Goal: Task Accomplishment & Management: Manage account settings

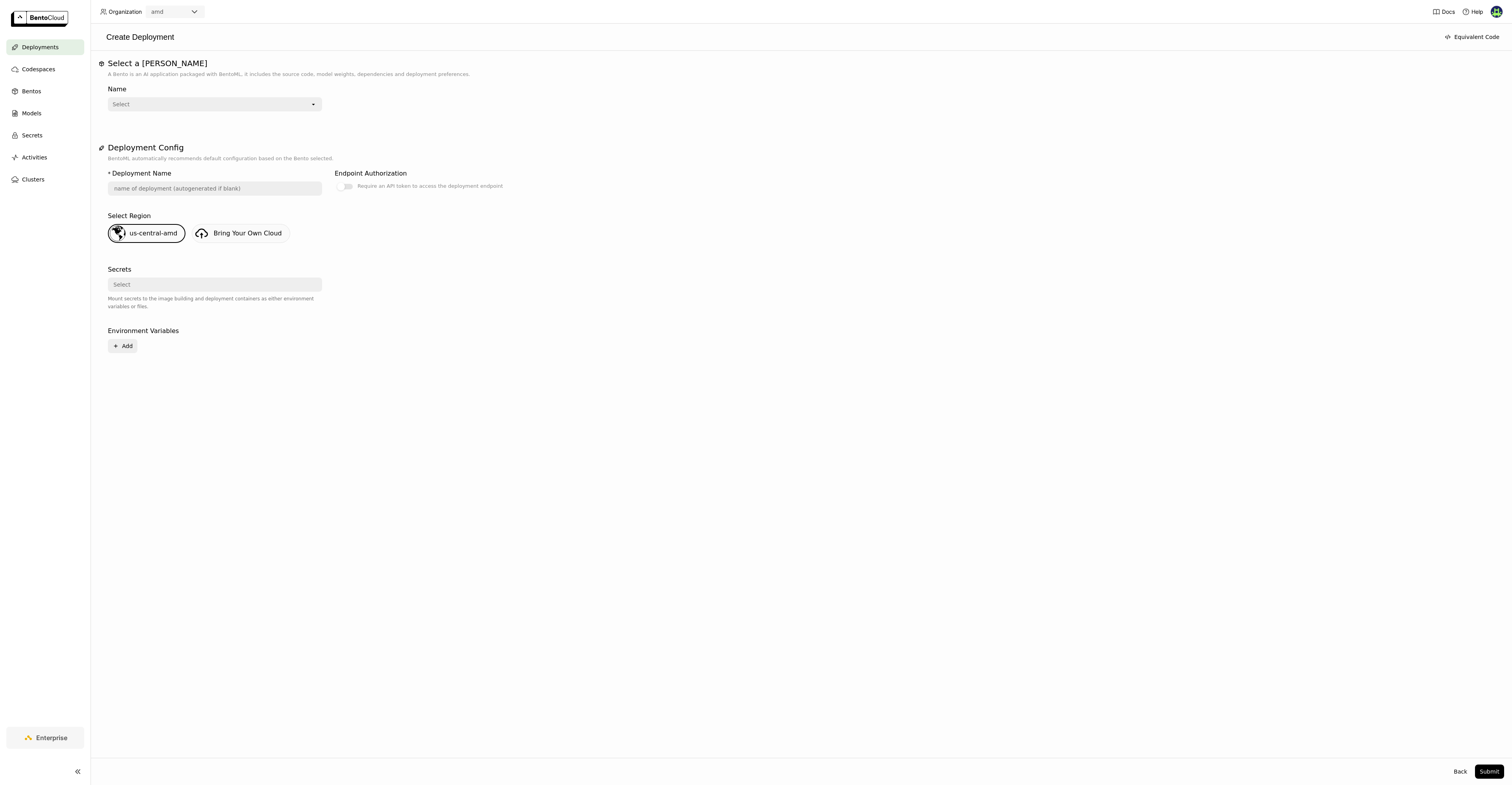
click at [36, 42] on span "Deployments" at bounding box center [41, 47] width 36 height 9
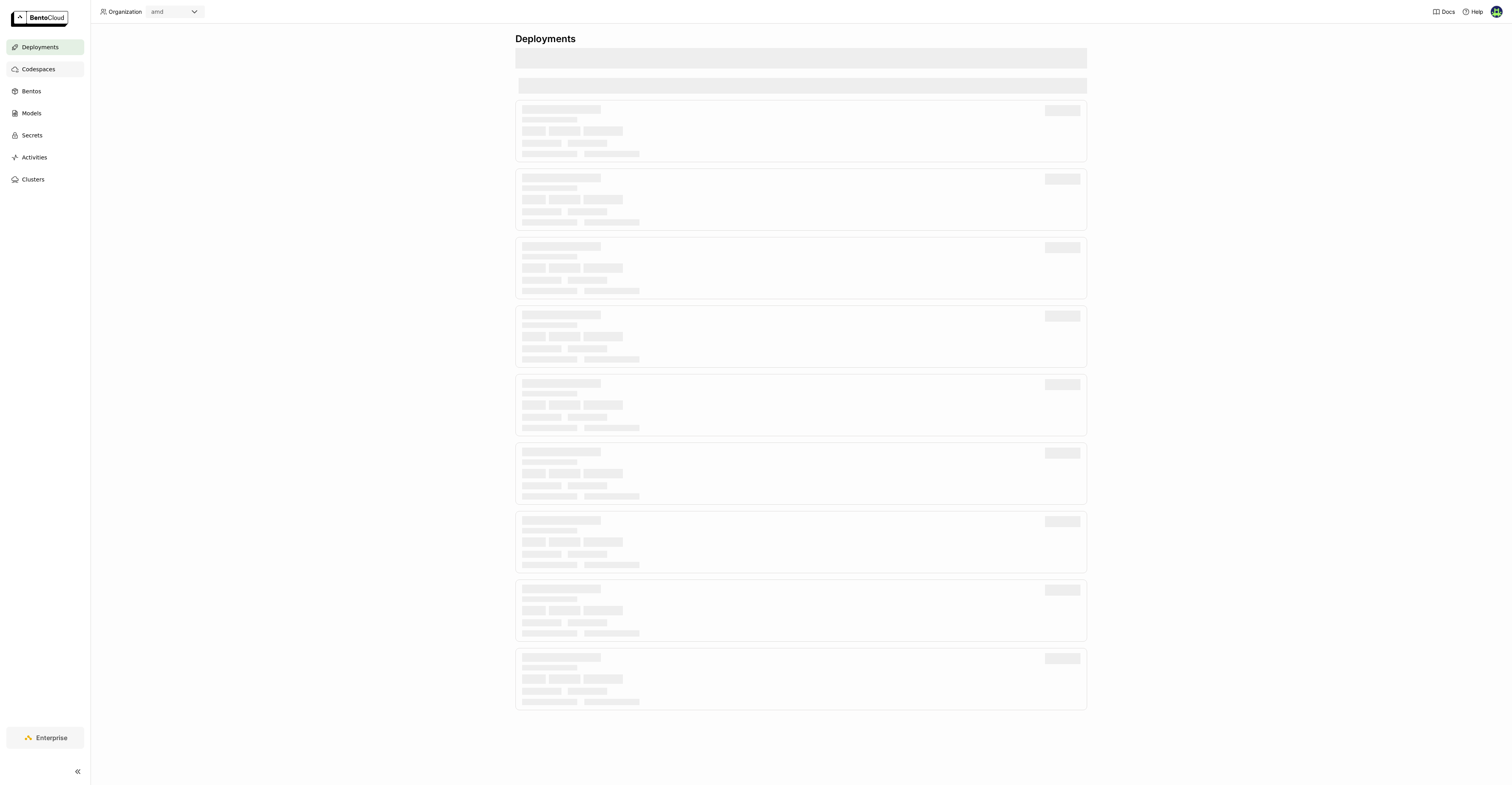
click at [44, 72] on span "Codespaces" at bounding box center [39, 69] width 33 height 9
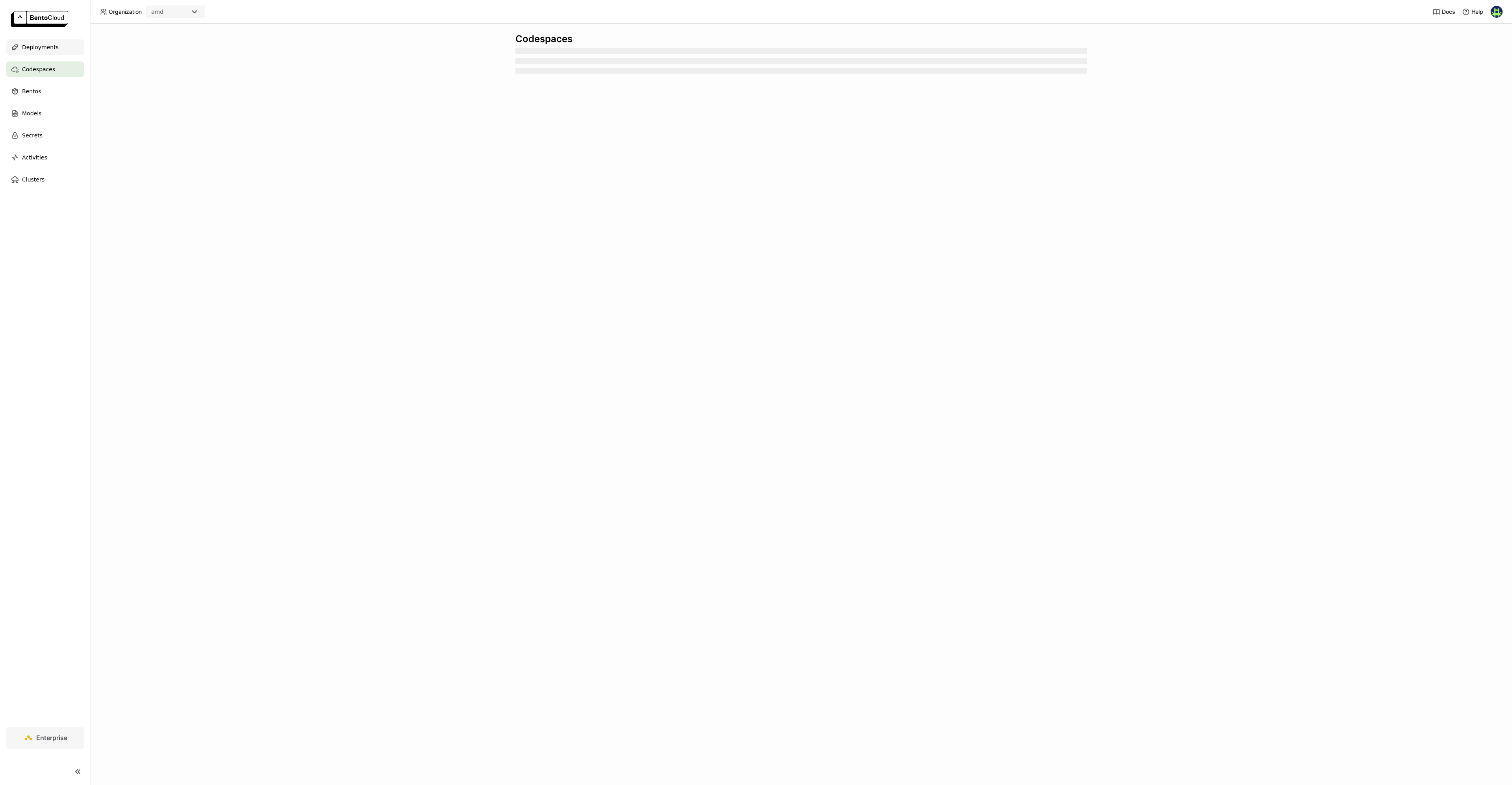
click at [45, 52] on div "Deployments" at bounding box center [45, 47] width 78 height 16
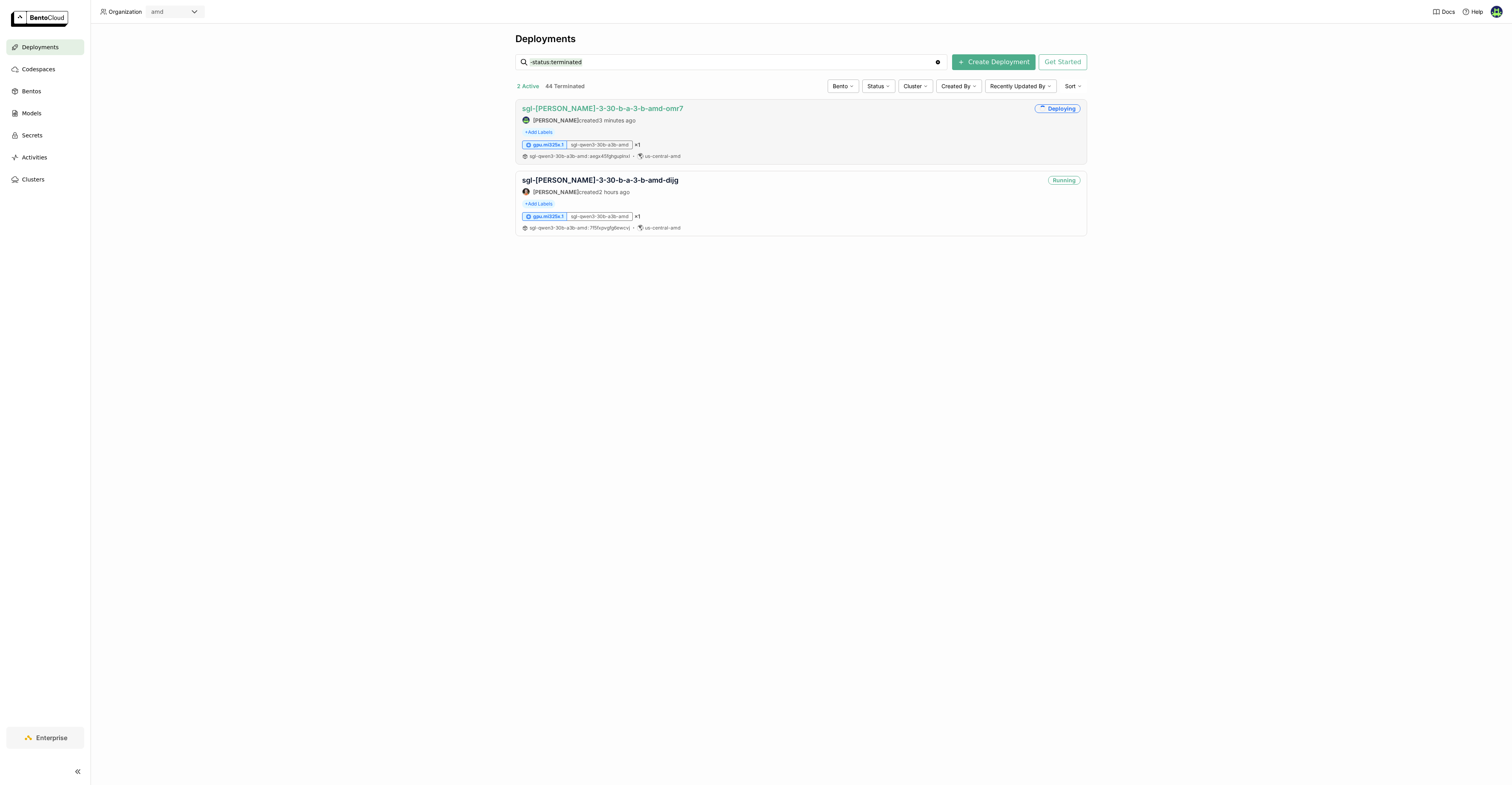
click at [570, 107] on link "sgl-[PERSON_NAME]-3-30-b-a-3-b-amd-omr7" at bounding box center [603, 109] width 161 height 8
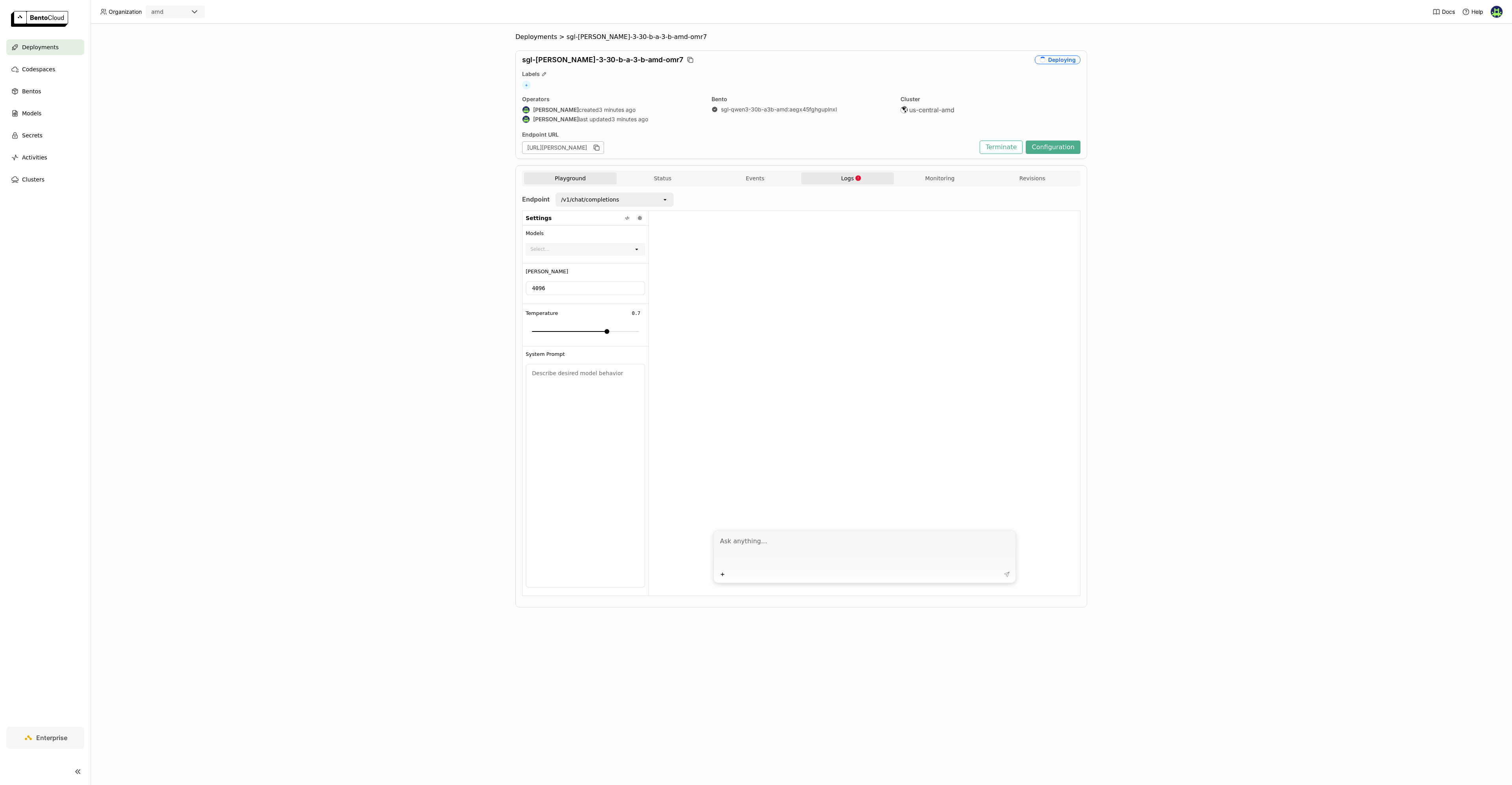
click at [846, 179] on span "Logs" at bounding box center [847, 178] width 12 height 7
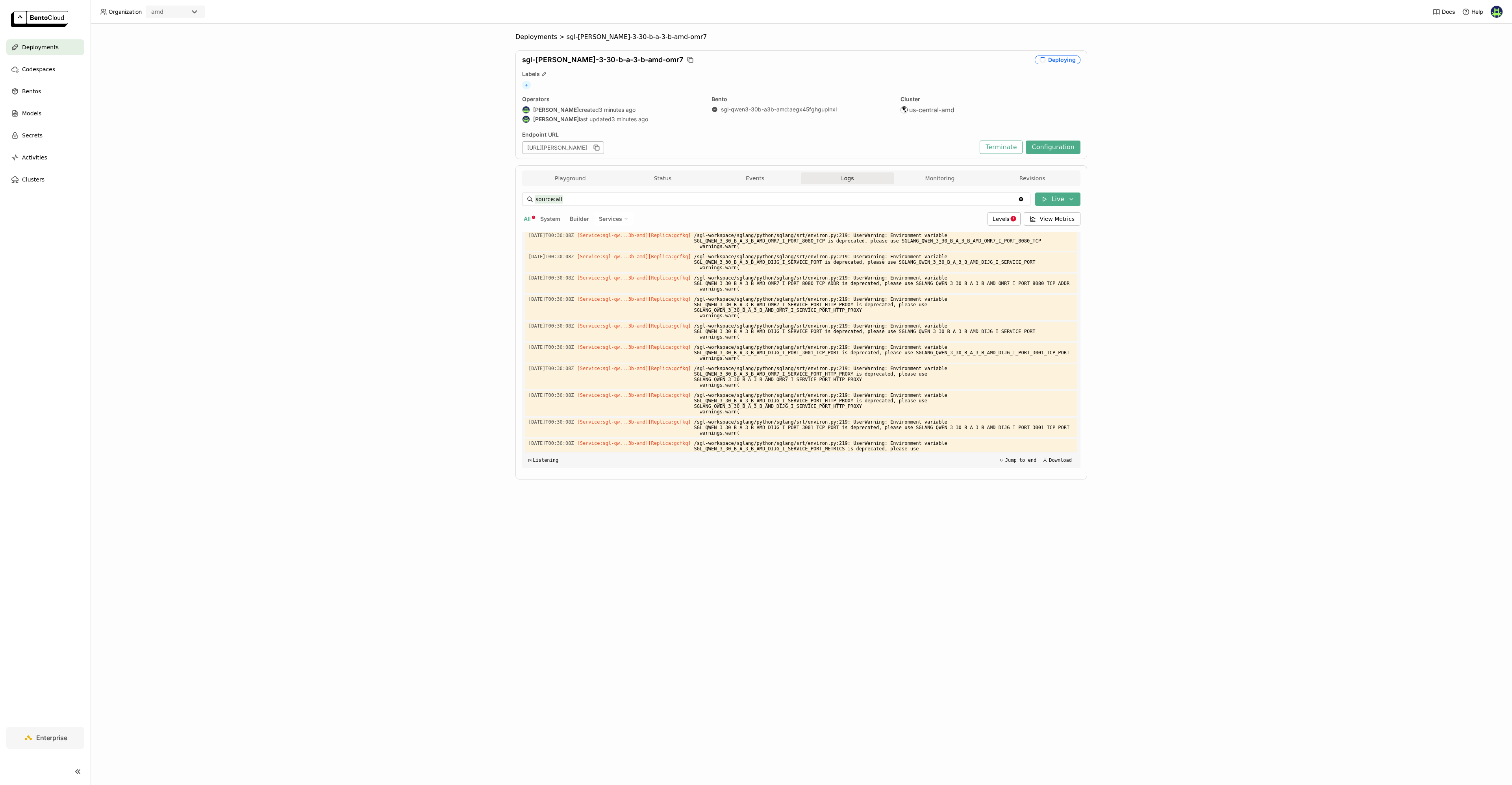
scroll to position [5908, 0]
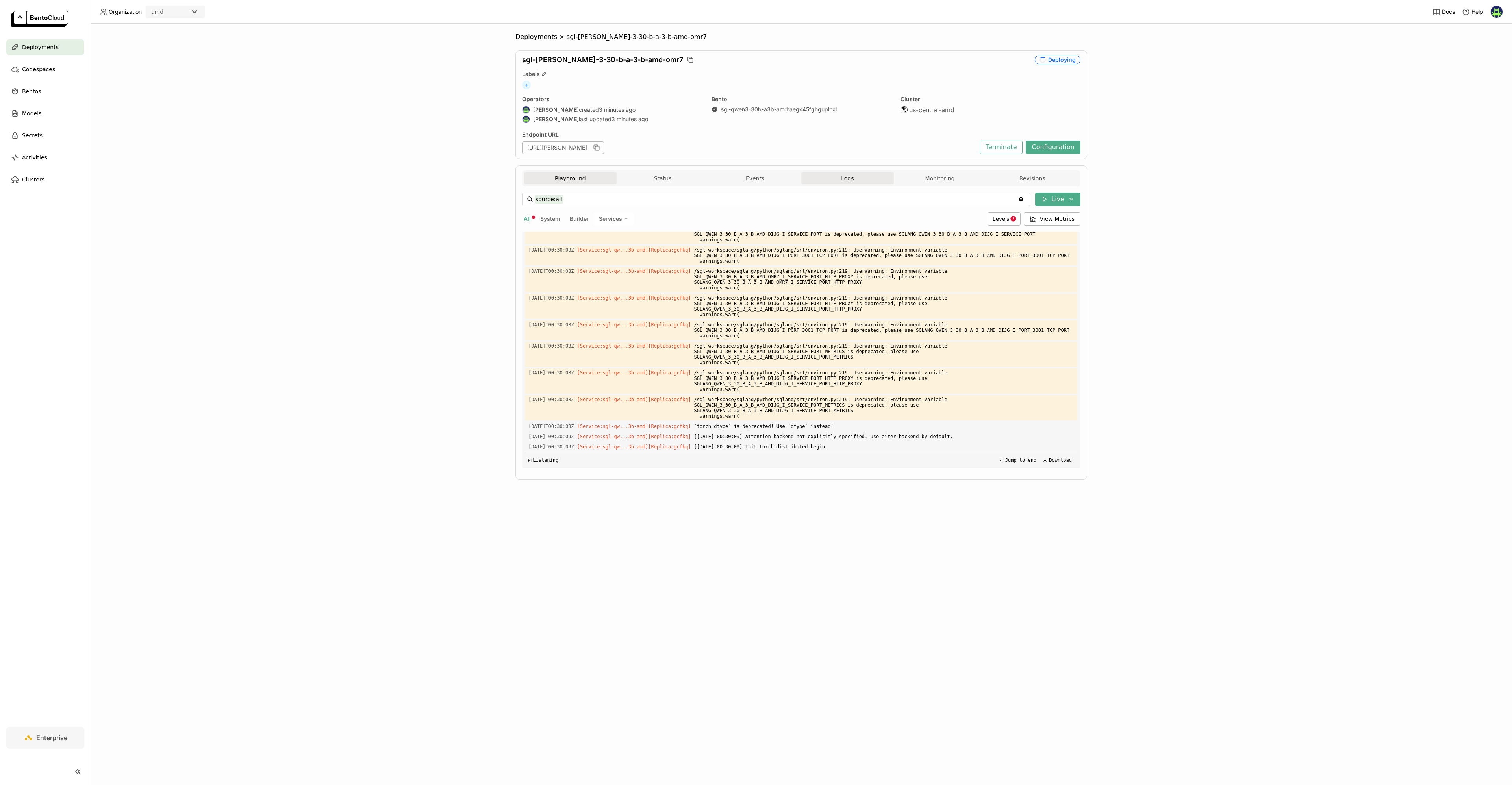
click at [576, 176] on button "Playground" at bounding box center [571, 178] width 93 height 12
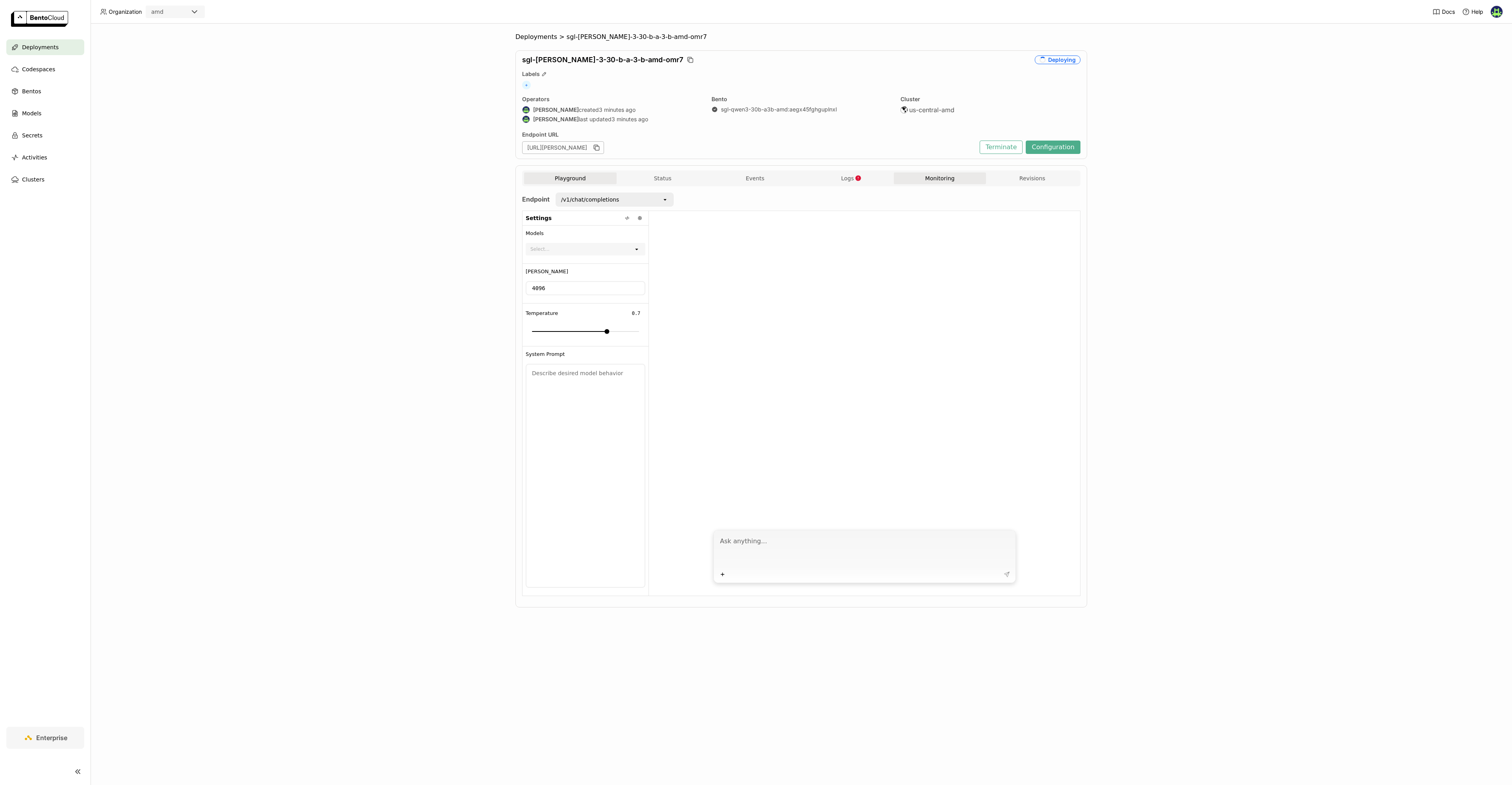
click at [948, 178] on button "Monitoring" at bounding box center [940, 178] width 93 height 12
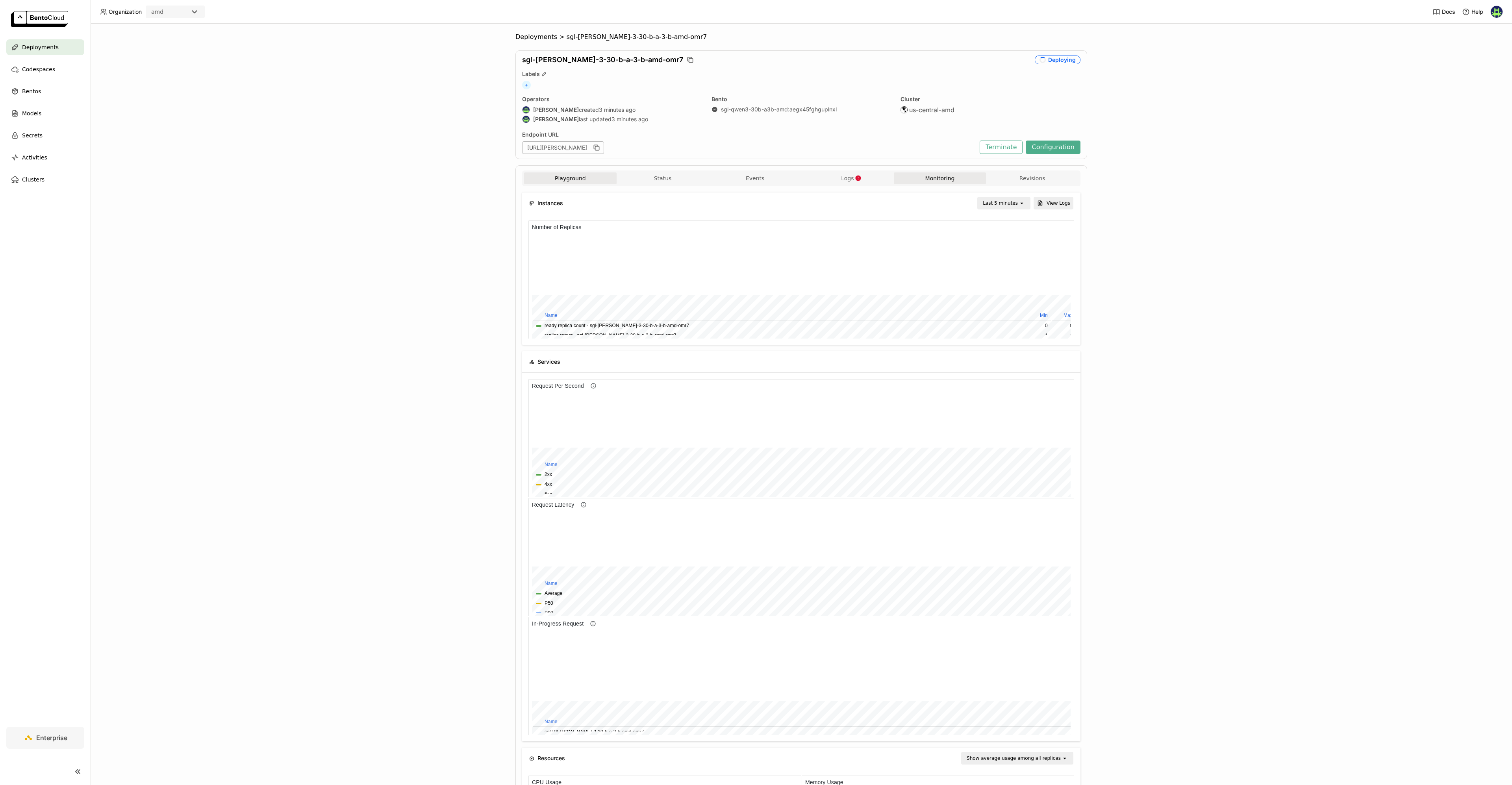
click at [549, 177] on button "Playground" at bounding box center [571, 178] width 93 height 12
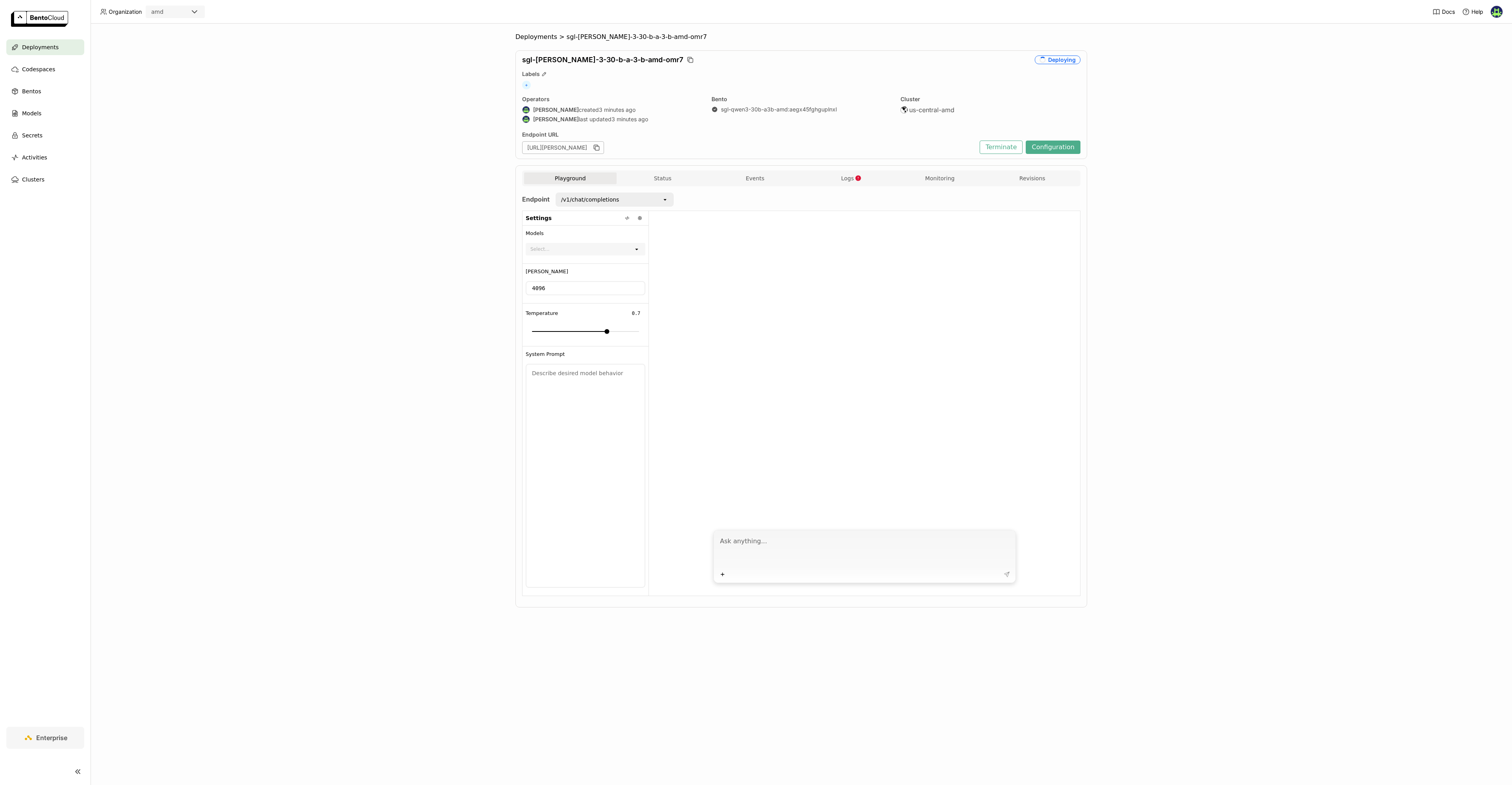
click at [746, 532] on div "Plus" at bounding box center [865, 556] width 302 height 53
type textarea "Can you answer a simple test?"
click at [1013, 577] on div "Can you answer a simple test? Plus" at bounding box center [865, 557] width 302 height 53
click at [1002, 576] on button at bounding box center [1007, 574] width 11 height 11
click at [1004, 576] on icon at bounding box center [1007, 574] width 6 height 6
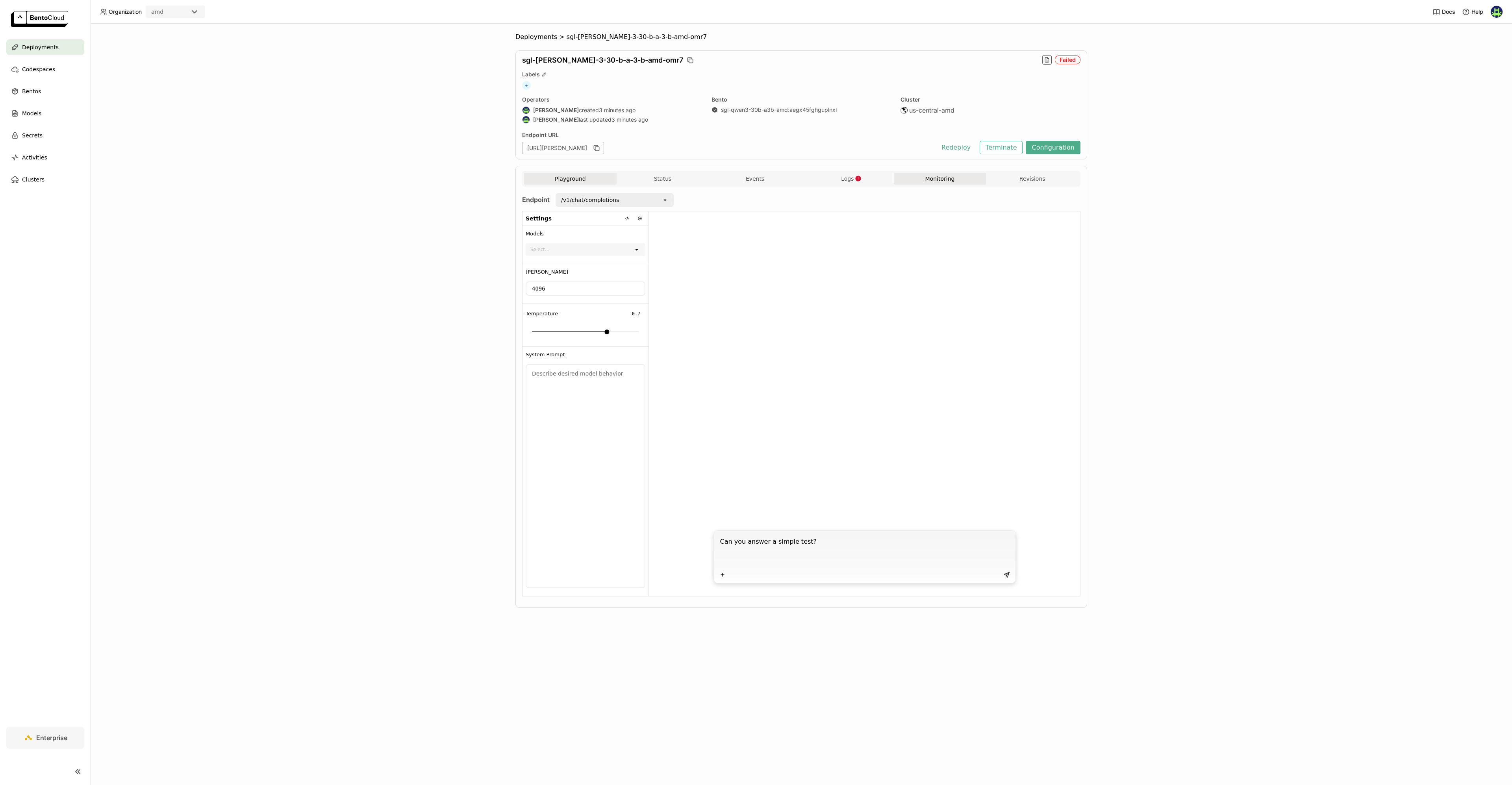
click at [930, 181] on button "Monitoring" at bounding box center [940, 178] width 93 height 12
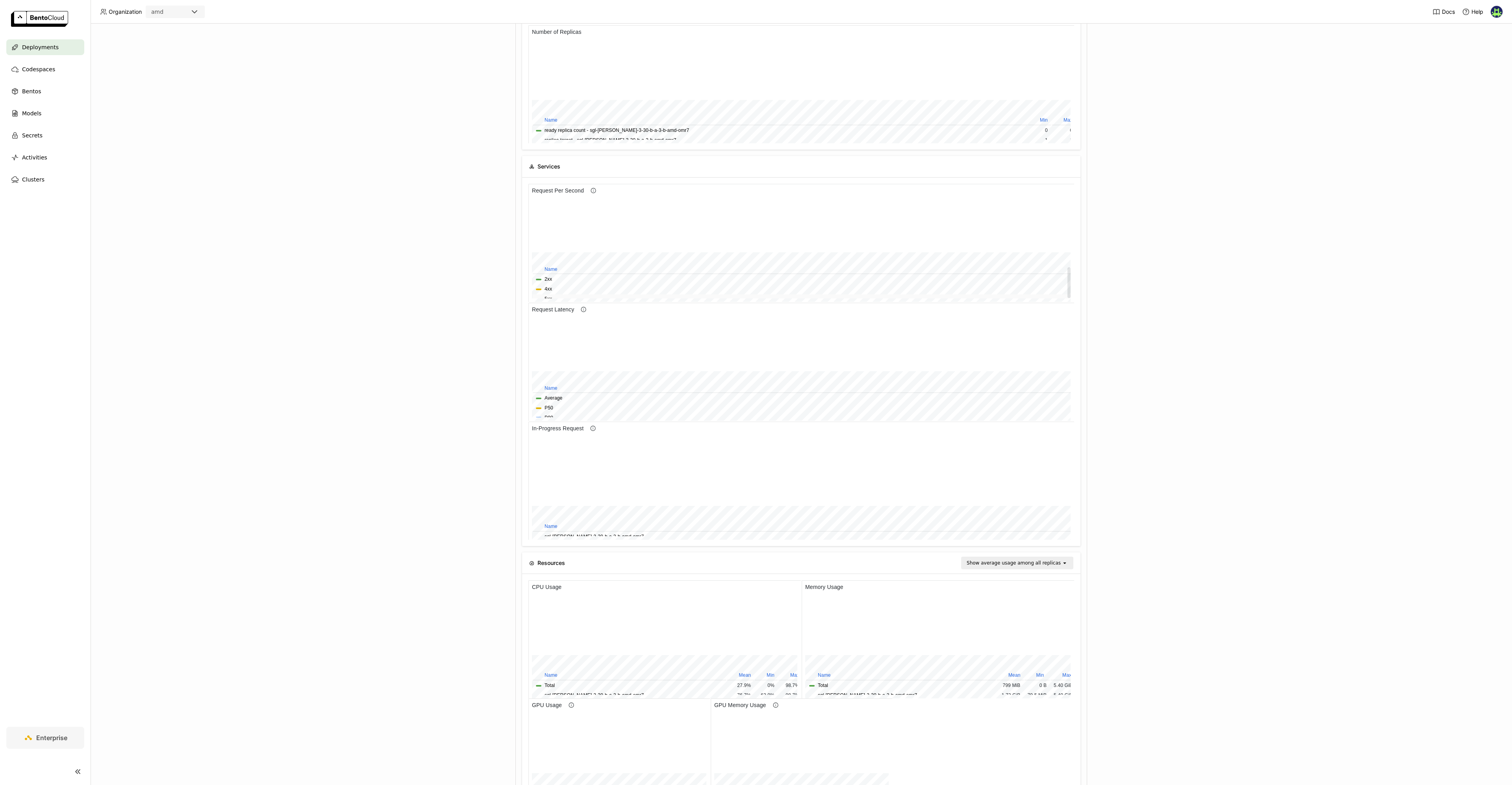
scroll to position [3, 0]
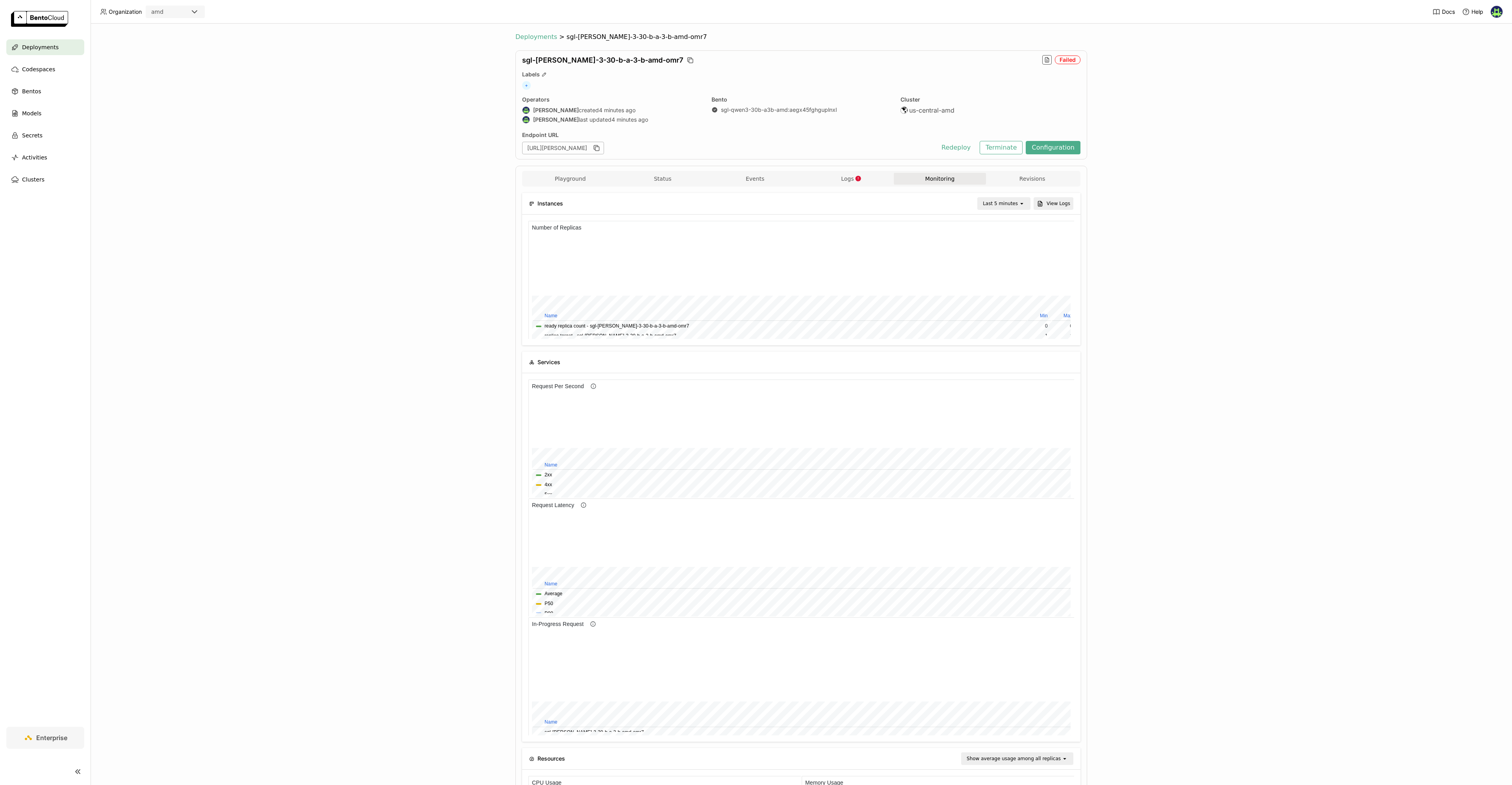
click at [538, 38] on span "Deployments" at bounding box center [536, 36] width 42 height 8
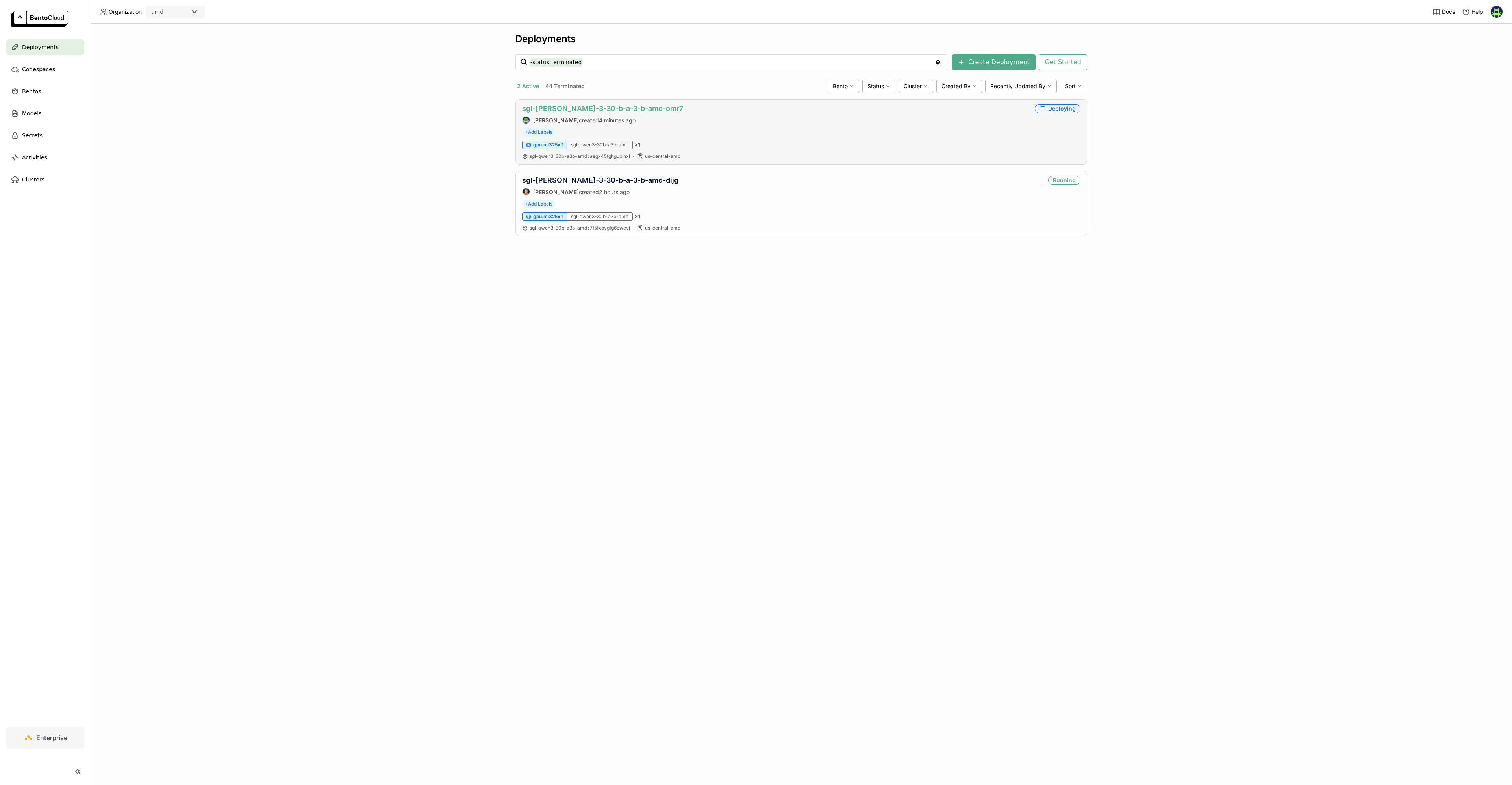
click at [557, 106] on link "sgl-[PERSON_NAME]-3-30-b-a-3-b-amd-omr7" at bounding box center [603, 109] width 161 height 8
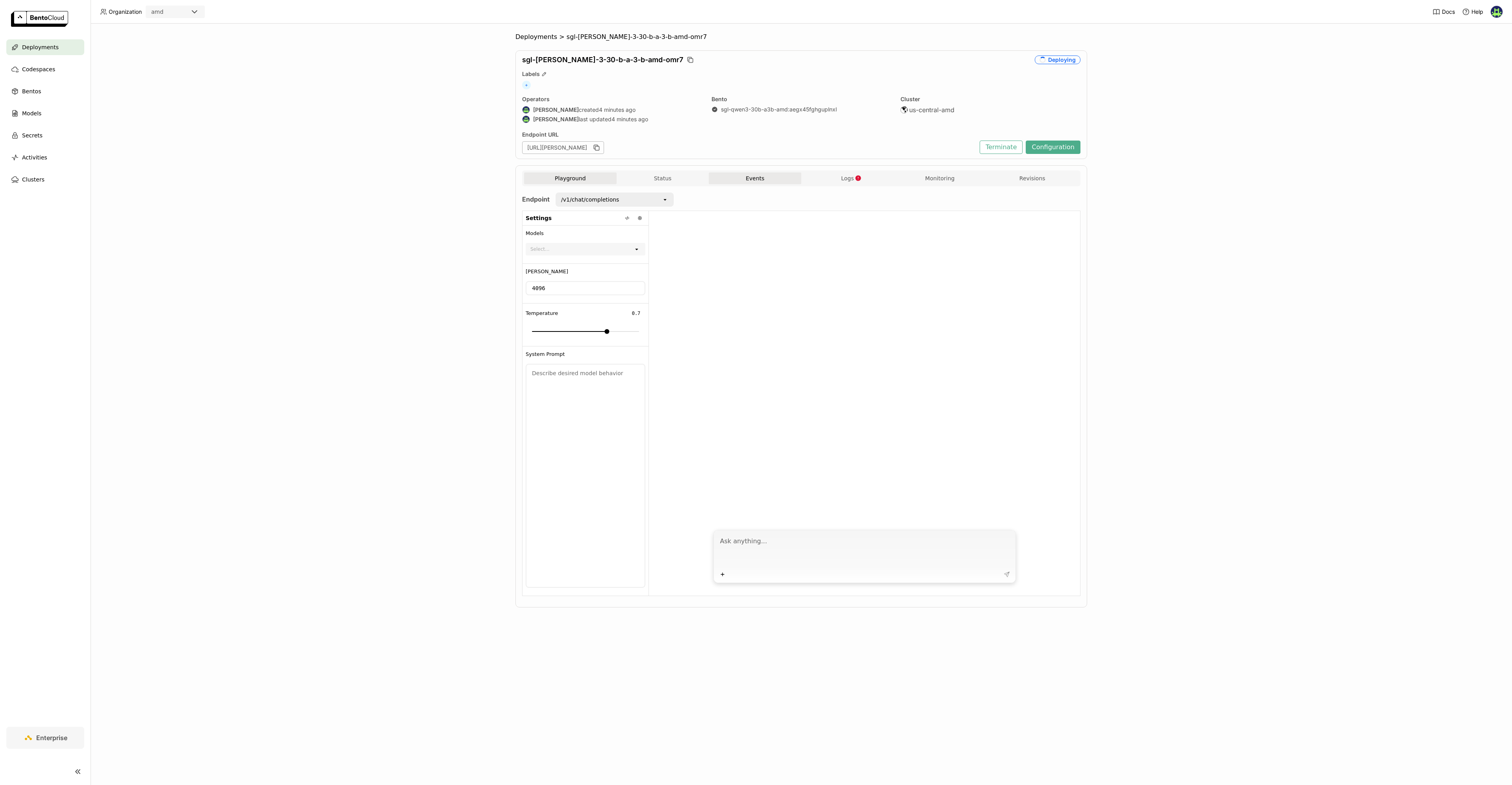
click at [764, 180] on button "Events" at bounding box center [755, 178] width 93 height 12
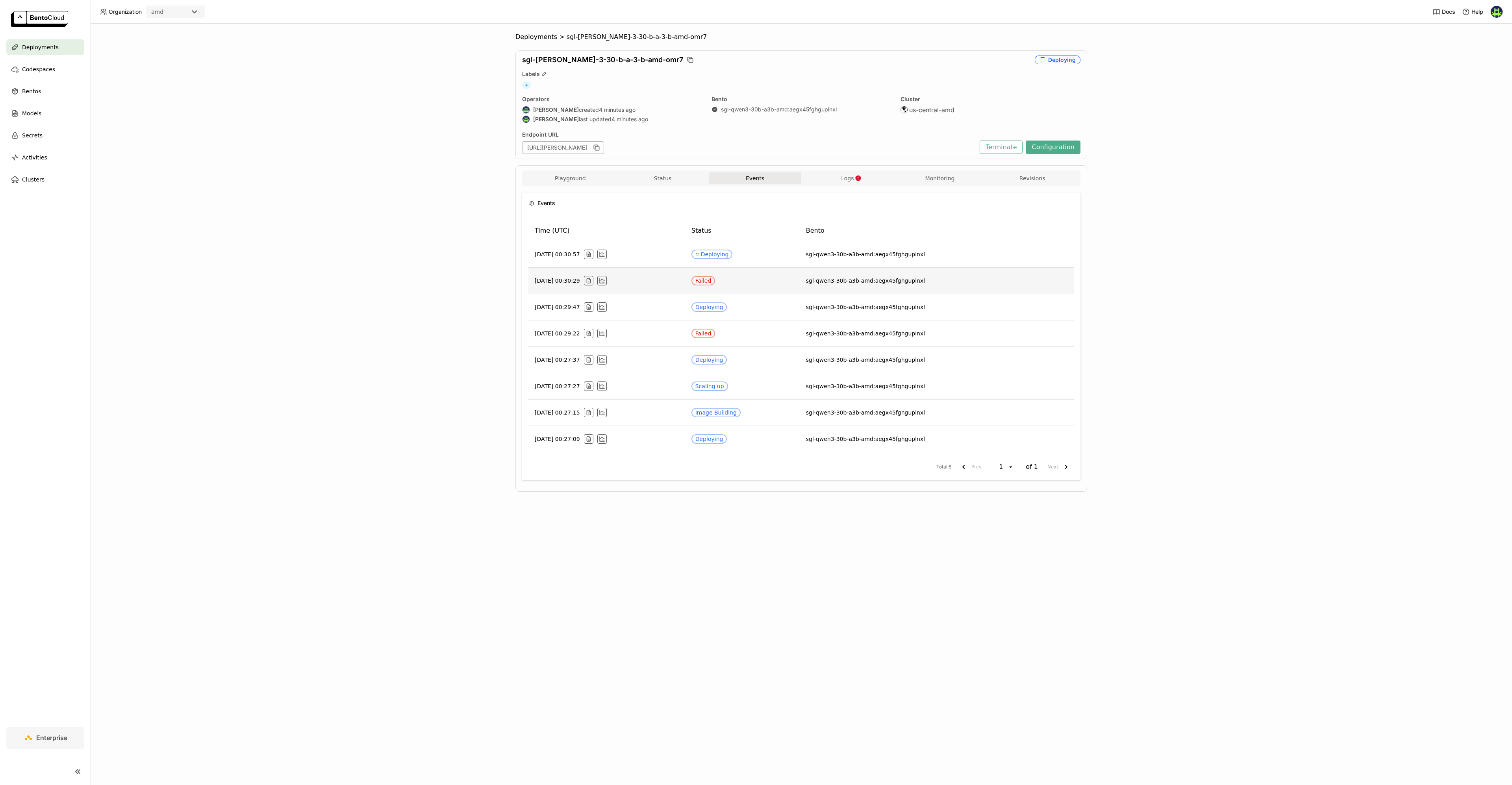
click at [659, 282] on div "[DATE] 00:30:29" at bounding box center [607, 280] width 144 height 9
click at [592, 281] on icon "button" at bounding box center [589, 280] width 6 height 6
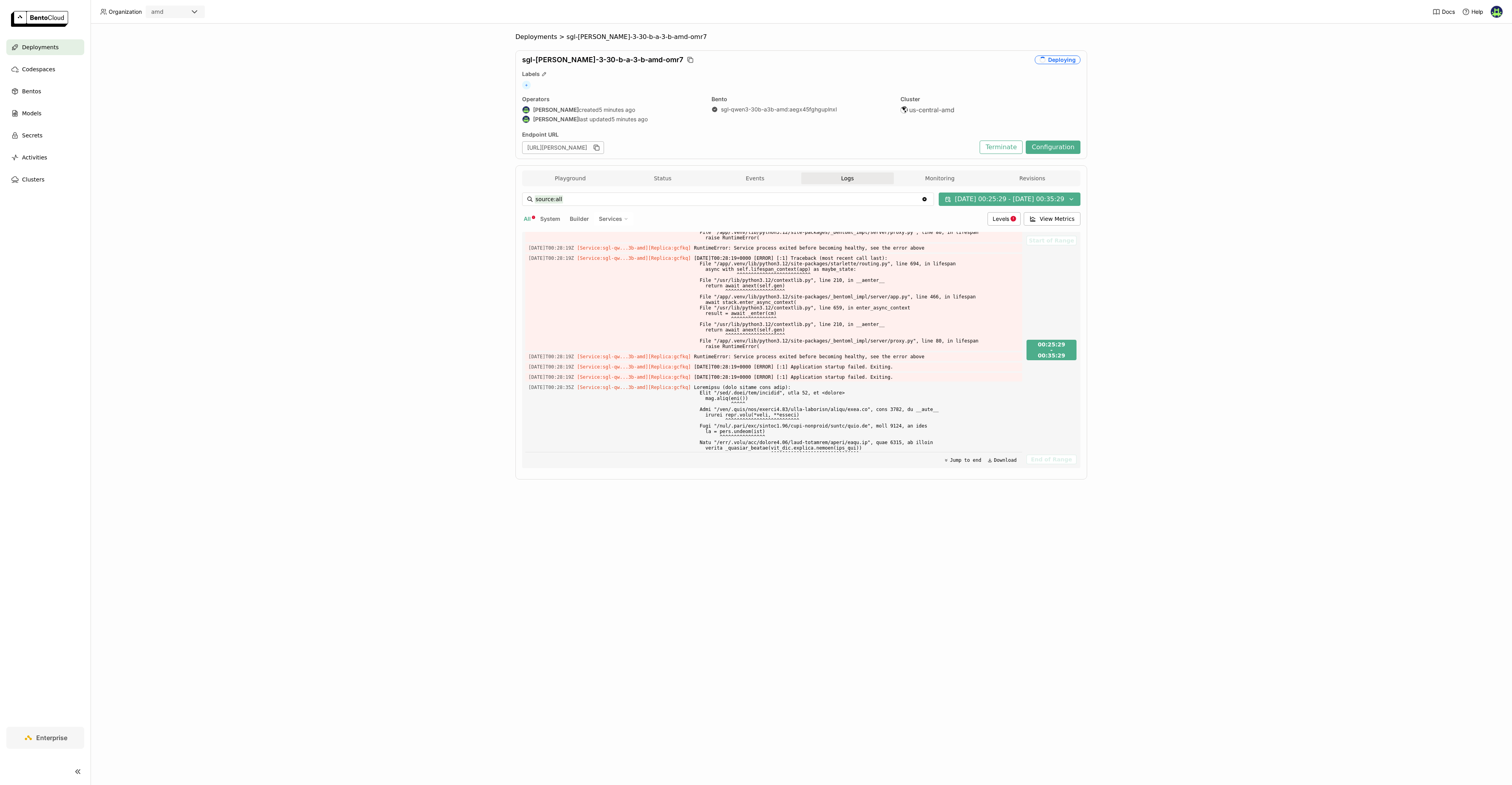
scroll to position [5477, 0]
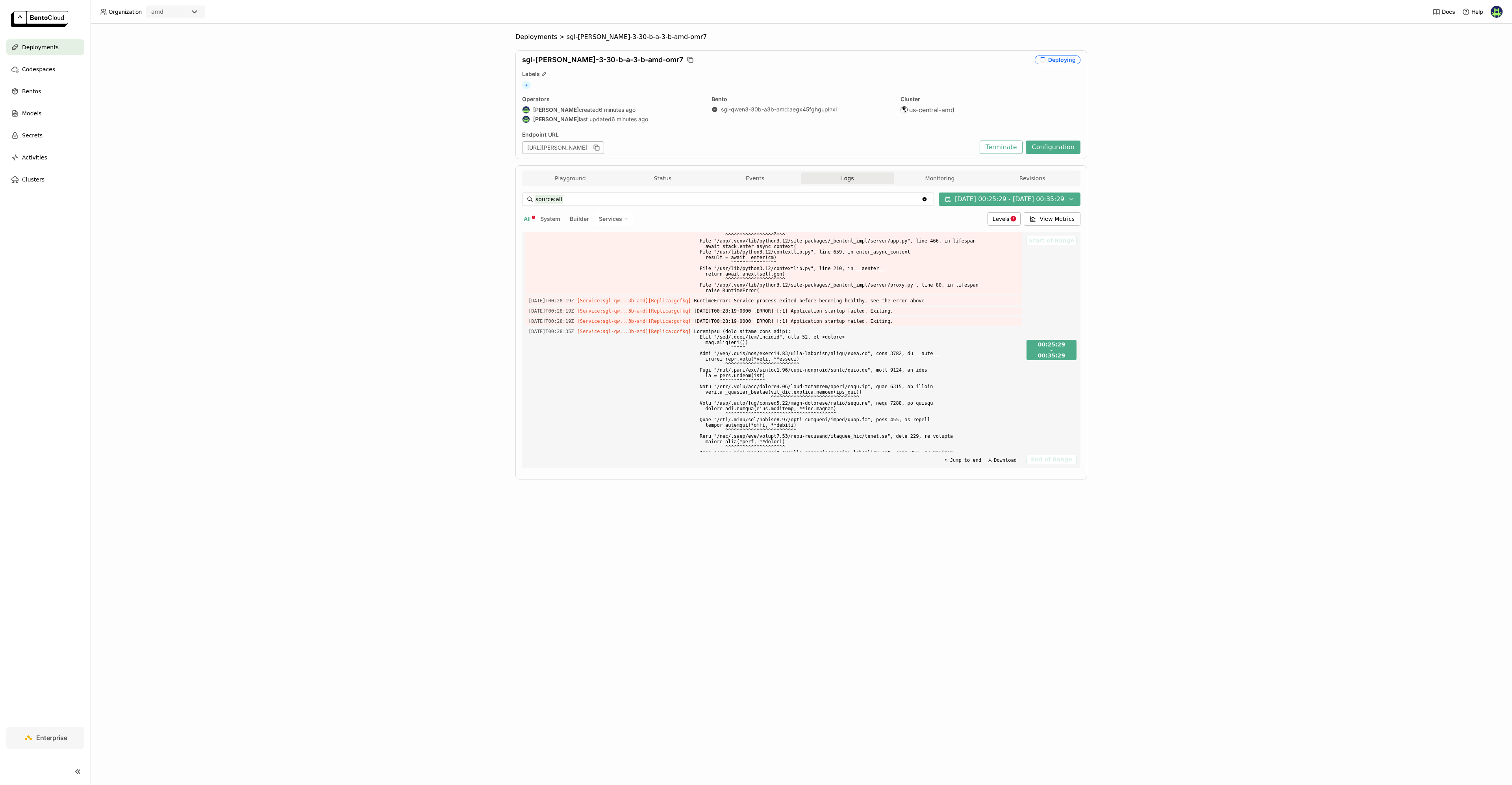
click at [383, 198] on div "Deployments > sgl-[PERSON_NAME]-3-30-b-a-3-b-amd-omr7 sgl-[PERSON_NAME]-3-30-b-…" at bounding box center [801, 404] width 1422 height 761
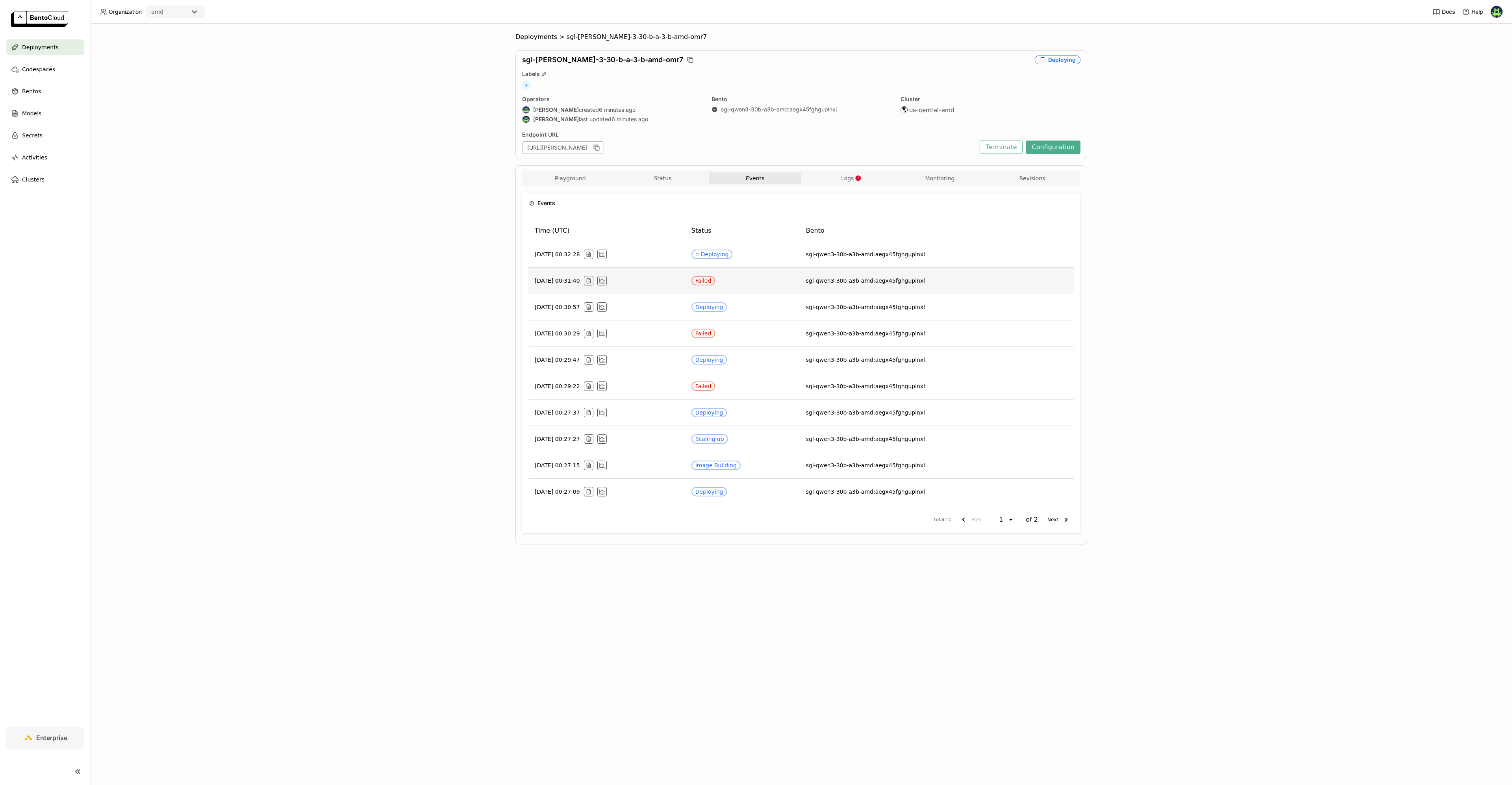
click at [865, 166] on div "Playground Status Events Logs Monitoring Revisions Endpoint /v1/chat/completion…" at bounding box center [801, 355] width 572 height 379
click at [857, 172] on button "Logs" at bounding box center [848, 178] width 93 height 12
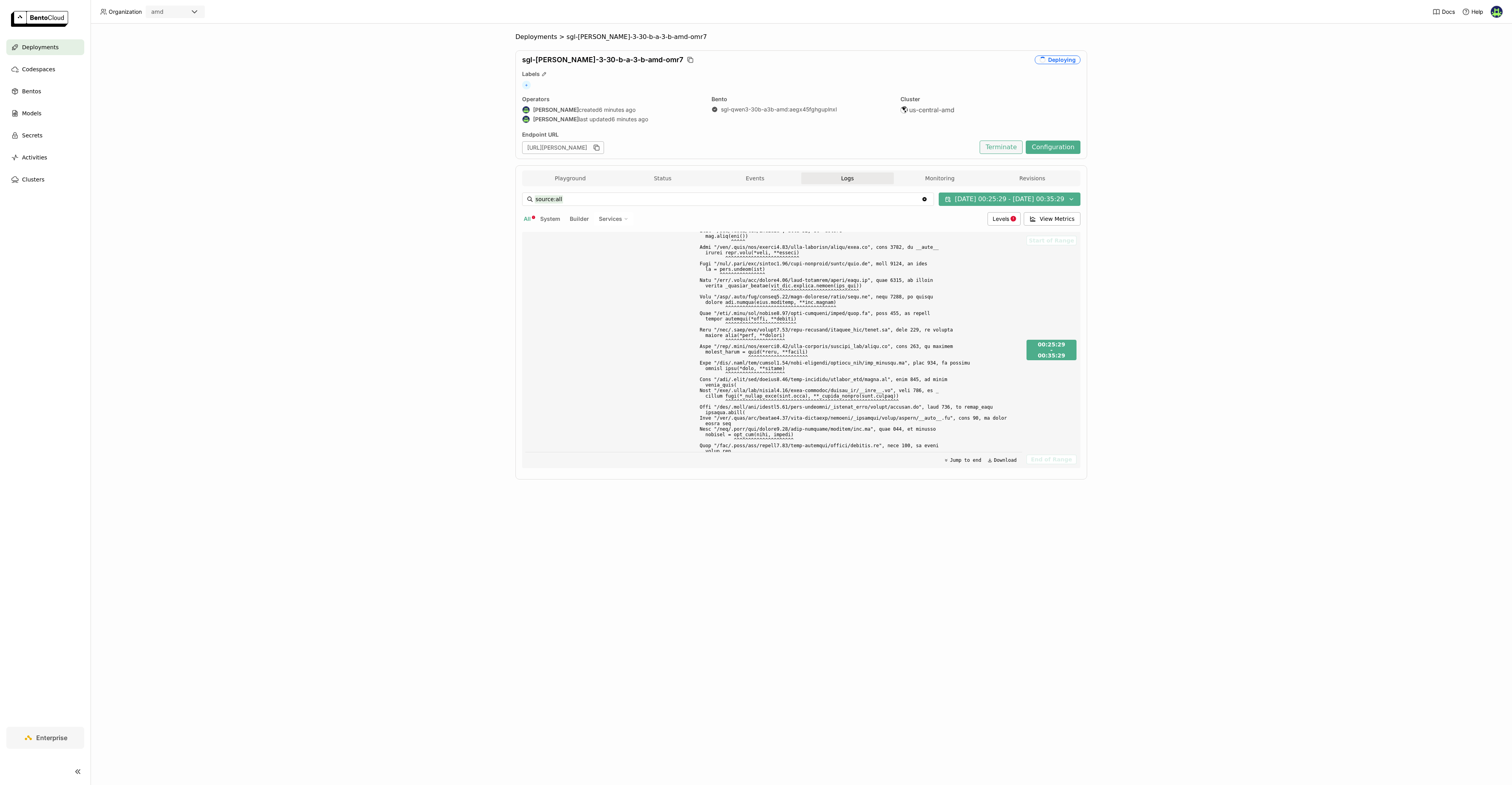
click at [995, 151] on button "Terminate" at bounding box center [1001, 147] width 43 height 13
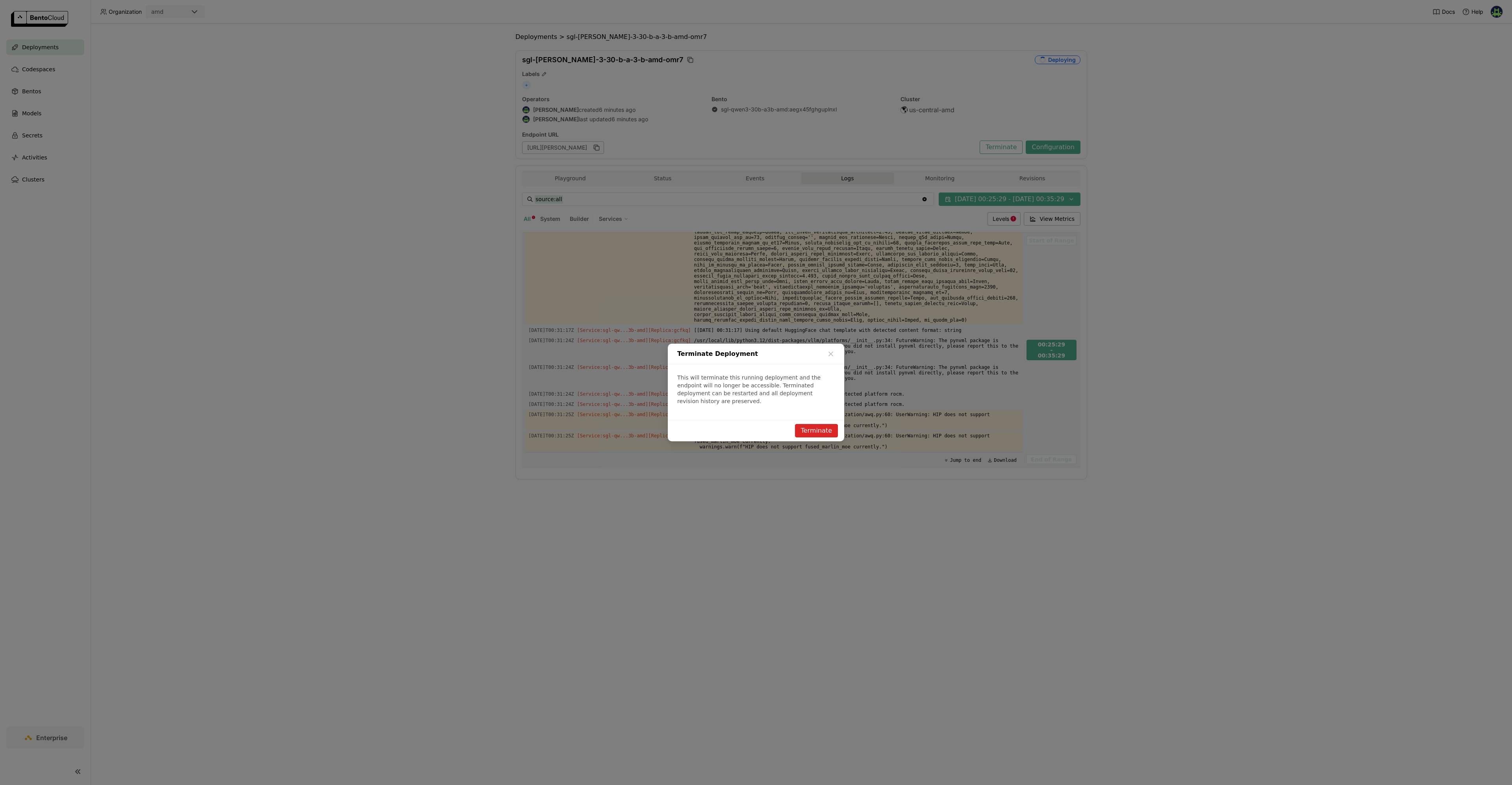
scroll to position [17284, 0]
click at [817, 430] on button "Terminate" at bounding box center [816, 430] width 43 height 13
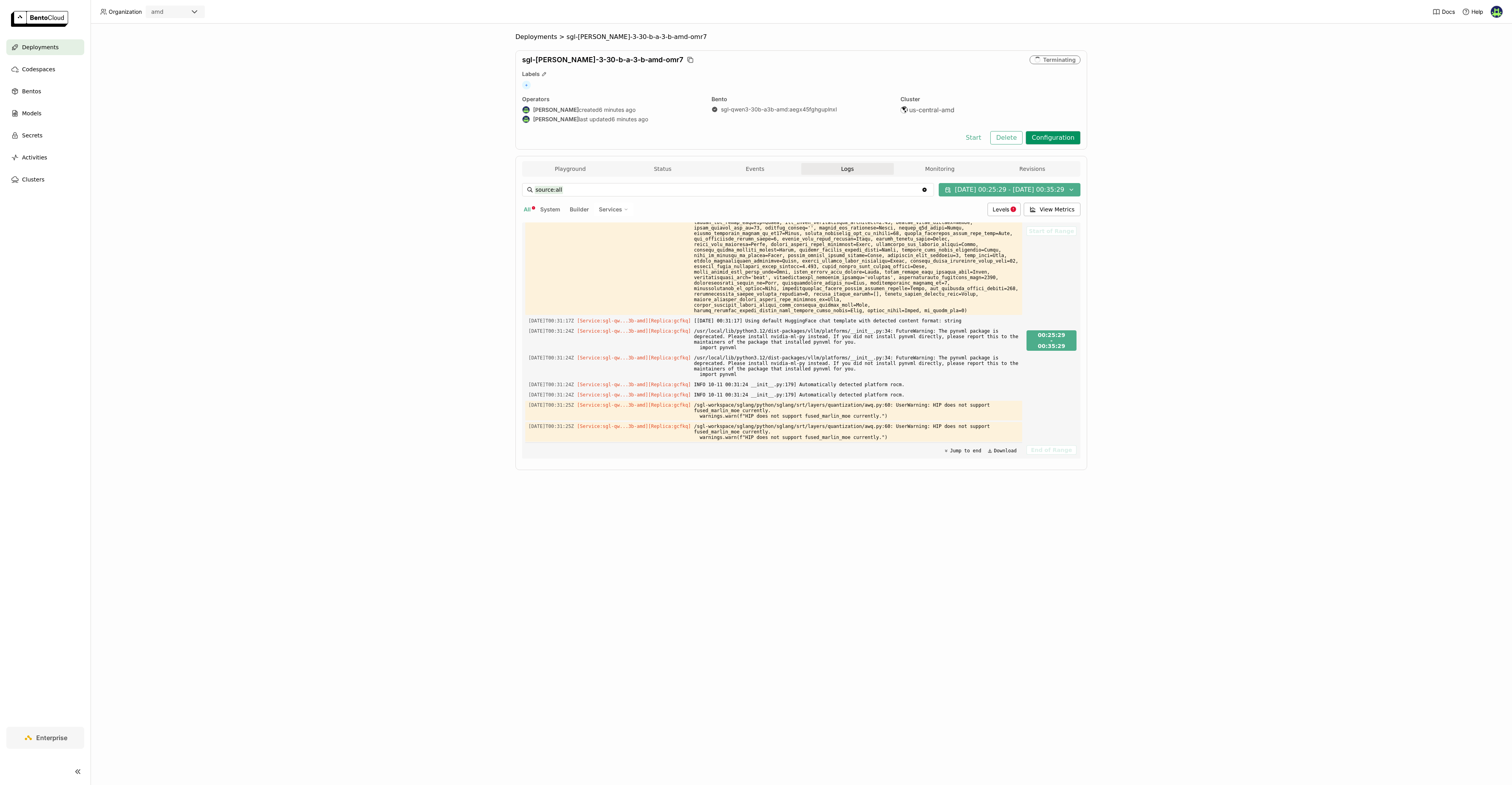
click at [1066, 134] on button "Configuration" at bounding box center [1053, 137] width 55 height 13
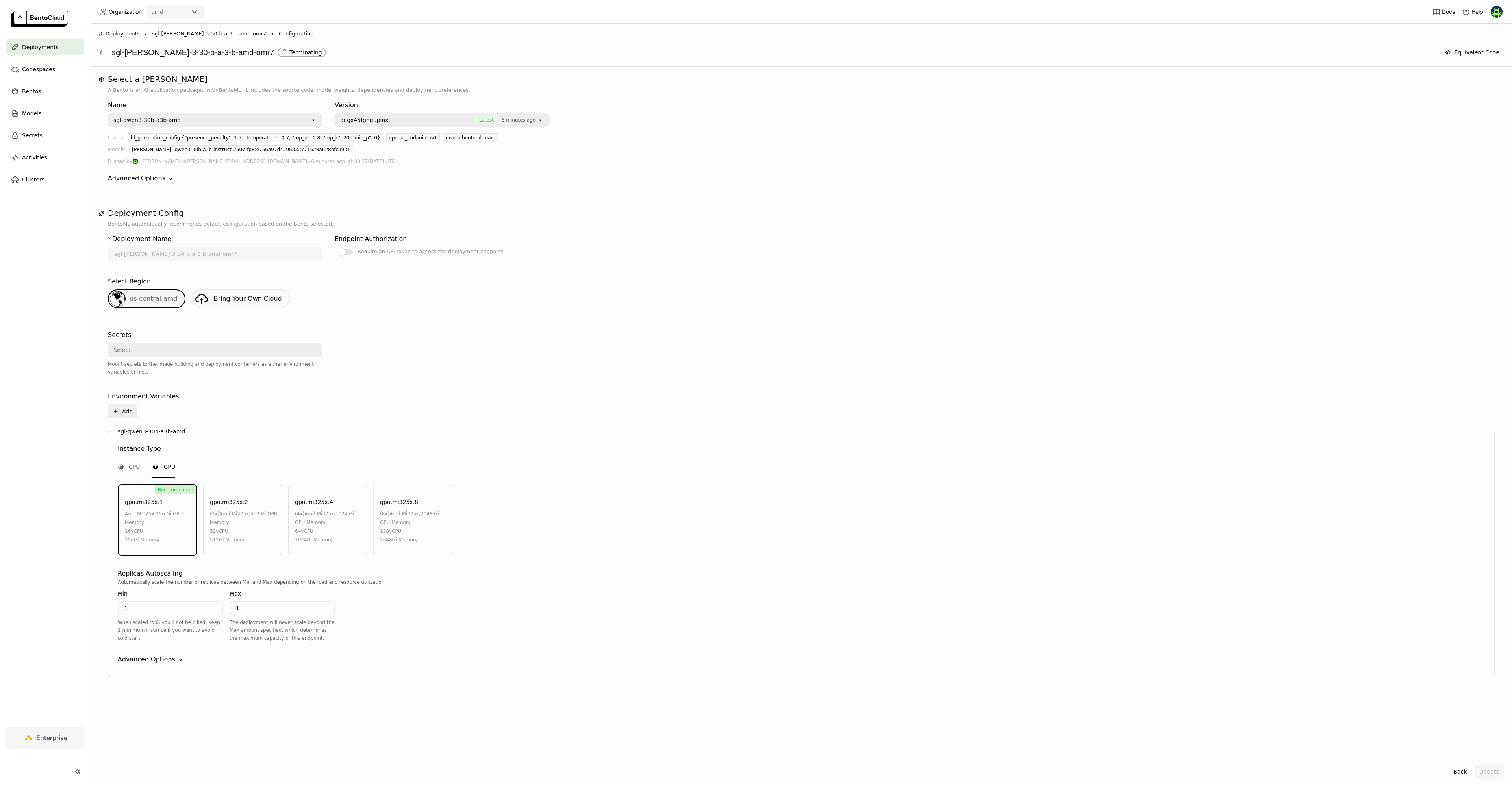
click at [153, 548] on div "Recommended gpu.mi325x.1 amd mi325x , 256 Gi GPU Memory 16 vCPU 256Gi Memory" at bounding box center [157, 520] width 79 height 71
drag, startPoint x: 539, startPoint y: 422, endPoint x: 535, endPoint y: 430, distance: 8.9
click at [539, 422] on div "Environment Variables Plus Add" at bounding box center [801, 407] width 1387 height 36
click at [157, 33] on span "sgl-[PERSON_NAME]-3-30-b-a-3-b-amd-omr7" at bounding box center [209, 33] width 114 height 8
click at [370, 165] on div "You have unsaved changes Are you sure you want to leave? Cancel Okay" at bounding box center [756, 392] width 1512 height 785
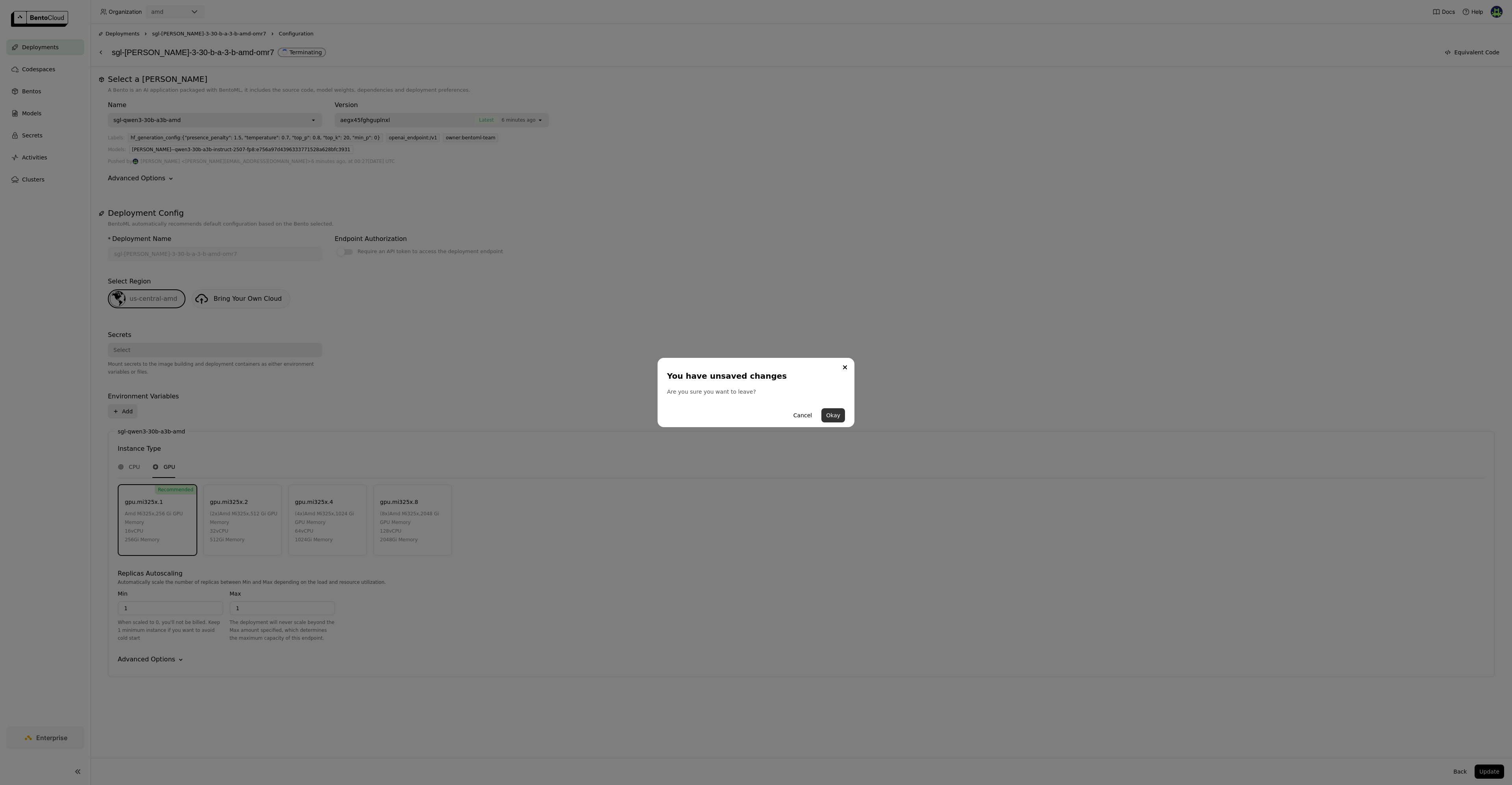
click at [832, 419] on button "Okay" at bounding box center [833, 415] width 23 height 14
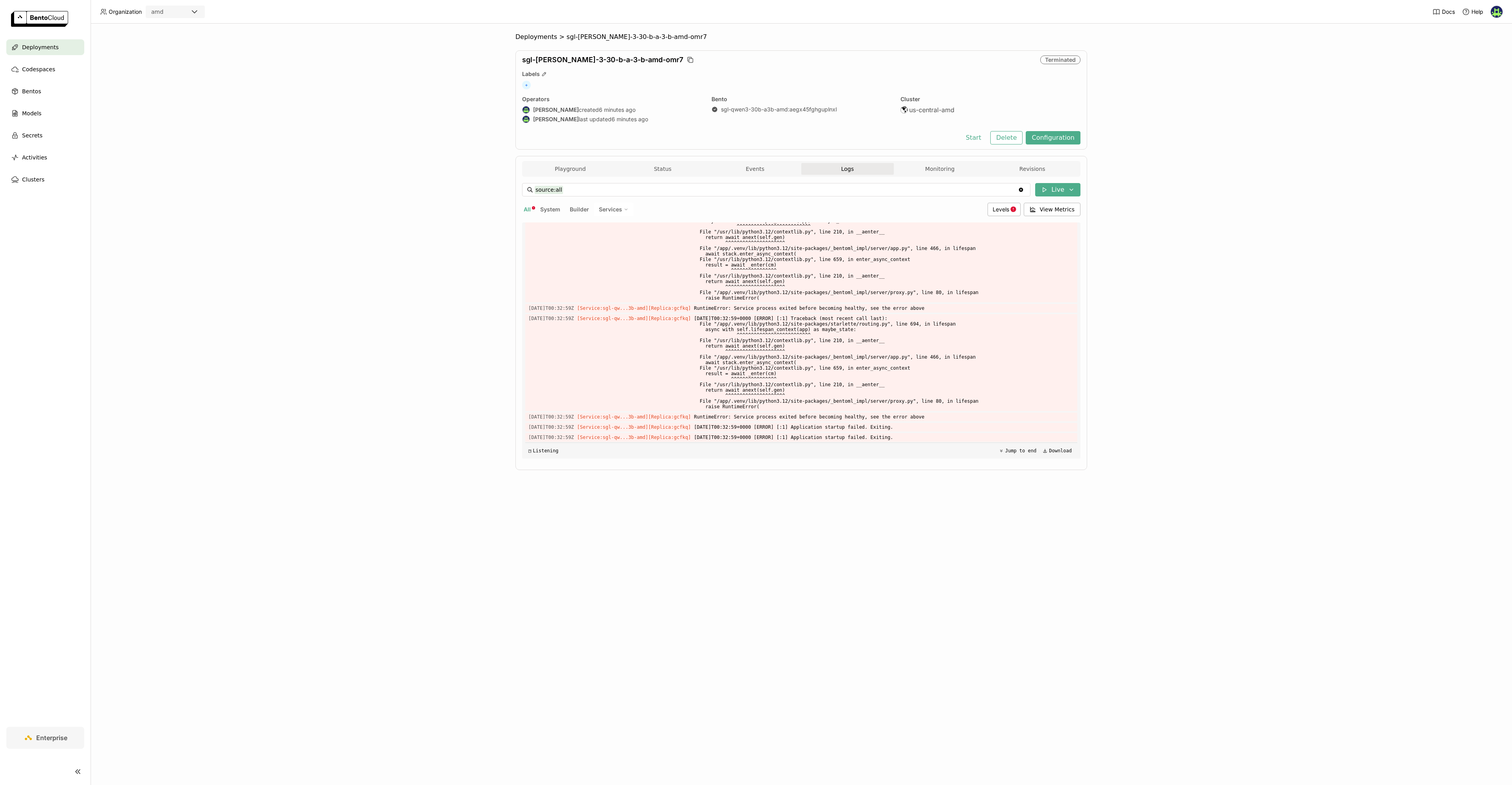
scroll to position [2698, 0]
click at [310, 116] on div "Deployments > sgl-[PERSON_NAME]-3-30-b-a-3-b-amd-omr7 sgl-[PERSON_NAME]-3-30-b-…" at bounding box center [801, 404] width 1422 height 761
click at [386, 138] on div "Deployments > sgl-[PERSON_NAME]-3-30-b-a-3-b-amd-omr7 sgl-[PERSON_NAME]-3-30-b-…" at bounding box center [801, 404] width 1422 height 761
click at [524, 40] on span "Deployments" at bounding box center [536, 36] width 42 height 8
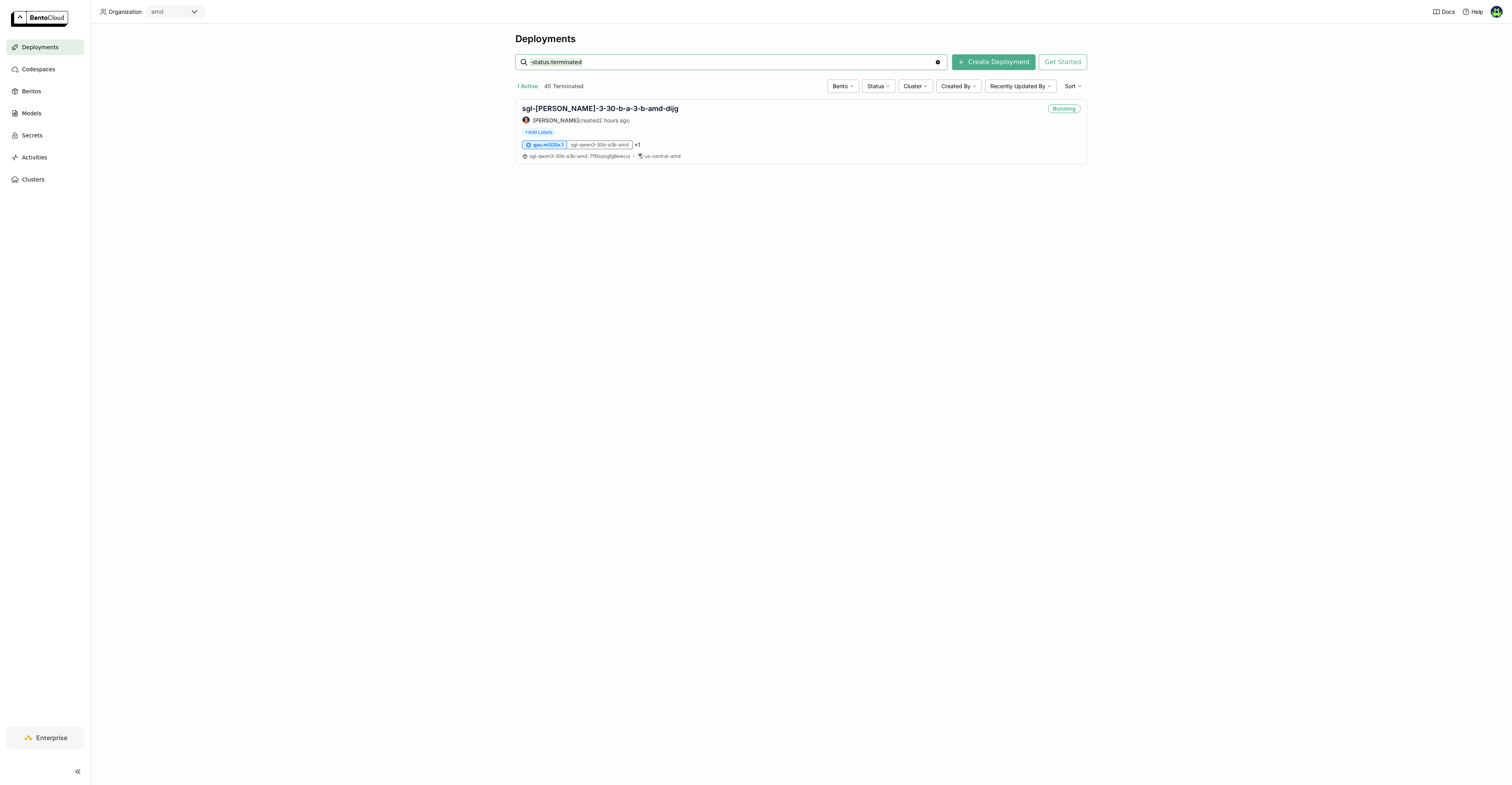
click at [569, 85] on button "45 Terminated" at bounding box center [563, 86] width 42 height 10
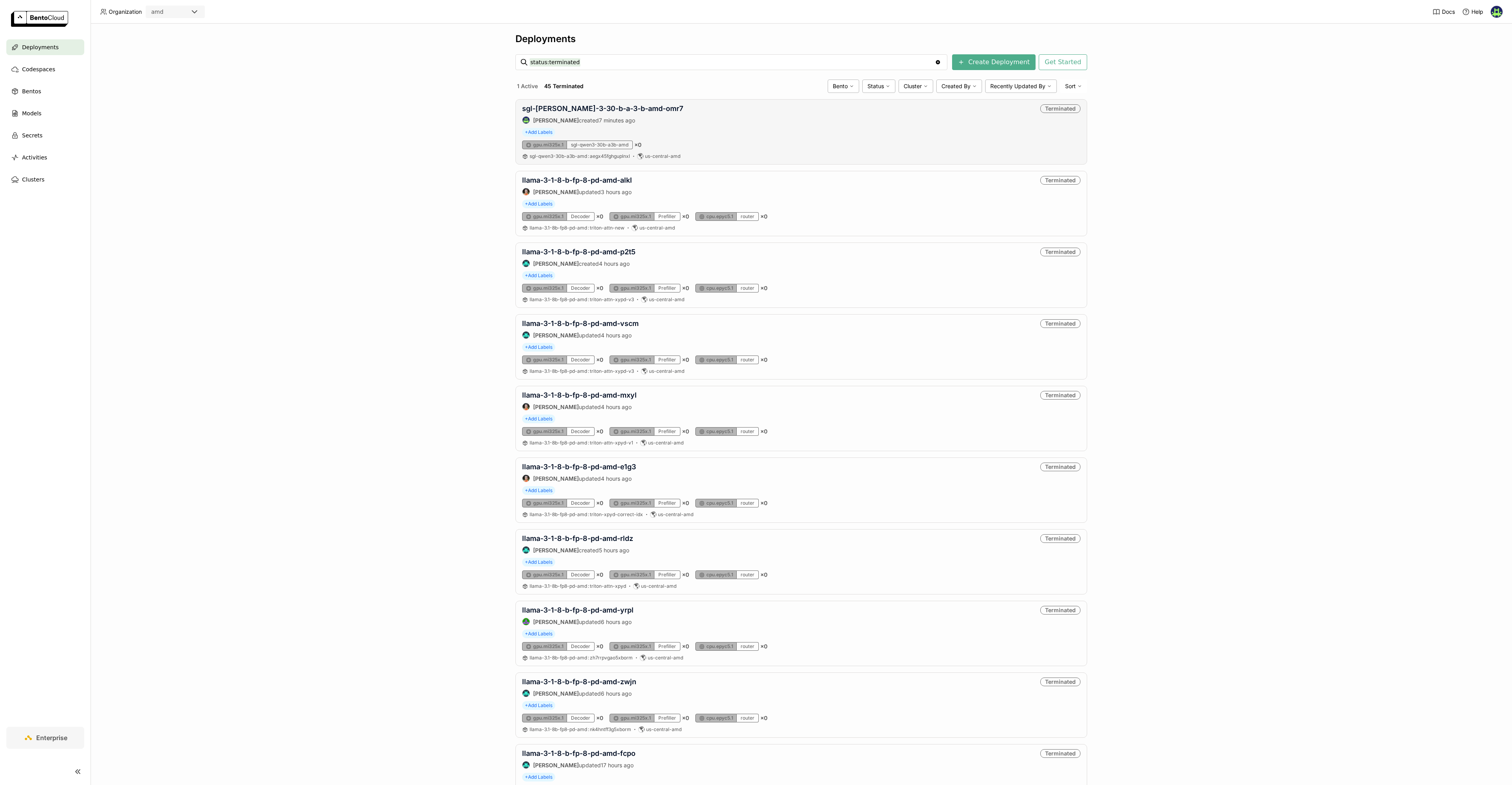
click at [883, 125] on div "sgl-[PERSON_NAME]-3-30-b-a-3-b-amd-omr7 [PERSON_NAME] created 7 minutes ago Ter…" at bounding box center [801, 131] width 572 height 65
click at [597, 112] on link "sgl-[PERSON_NAME]-3-30-b-a-3-b-amd-omr7" at bounding box center [603, 109] width 161 height 8
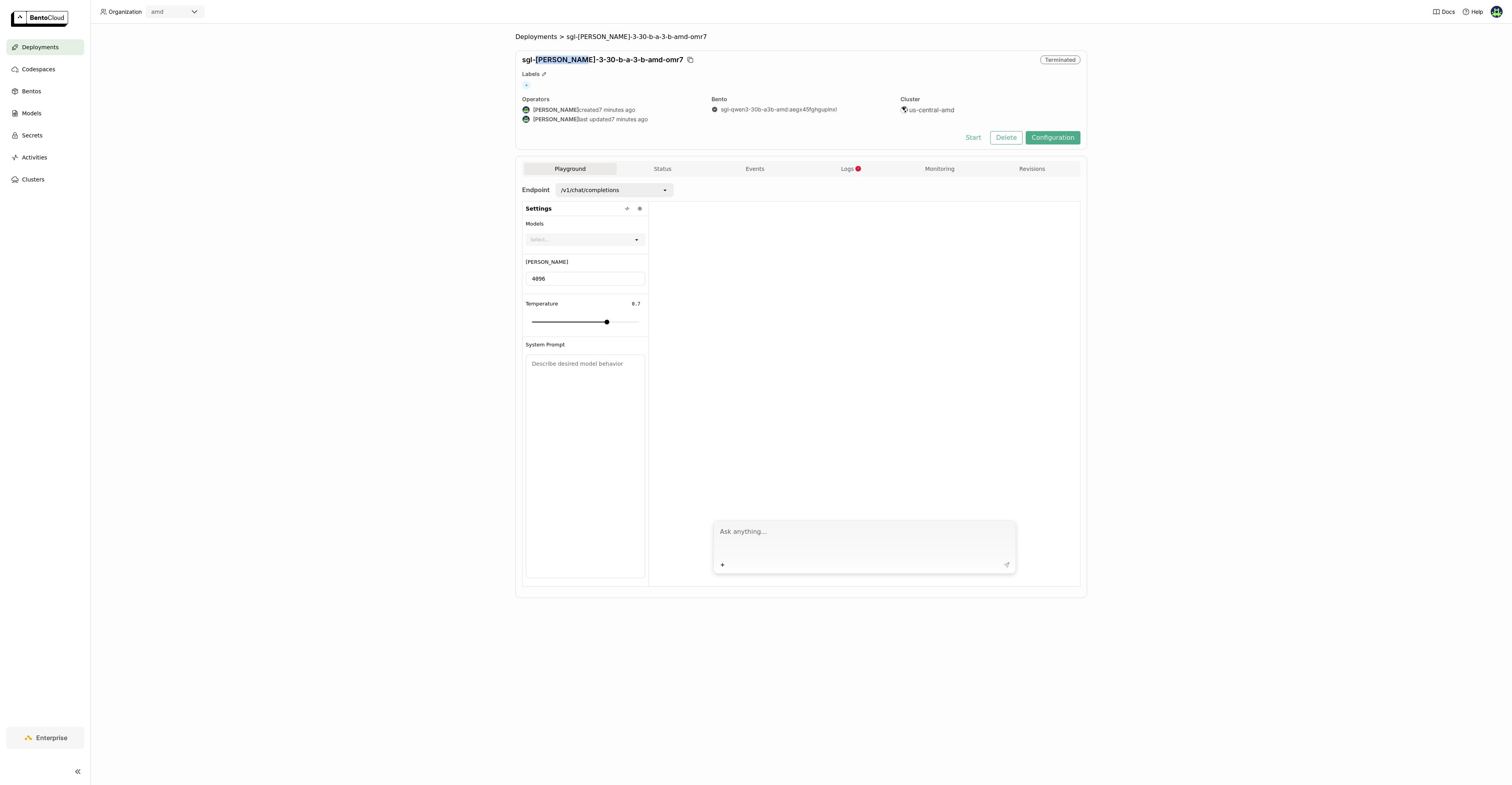
drag, startPoint x: 536, startPoint y: 62, endPoint x: 581, endPoint y: 61, distance: 45.0
click at [581, 61] on span "sgl-[PERSON_NAME]-3-30-b-a-3-b-amd-omr7" at bounding box center [603, 60] width 161 height 9
copy span "[PERSON_NAME]-3-30-b"
click at [973, 139] on button "Start" at bounding box center [973, 137] width 27 height 13
click at [428, 140] on div "Deployments > sgl-[PERSON_NAME]-3-30-b-a-3-b-amd-omr7 sgl-[PERSON_NAME]-3-30-b-…" at bounding box center [801, 404] width 1422 height 761
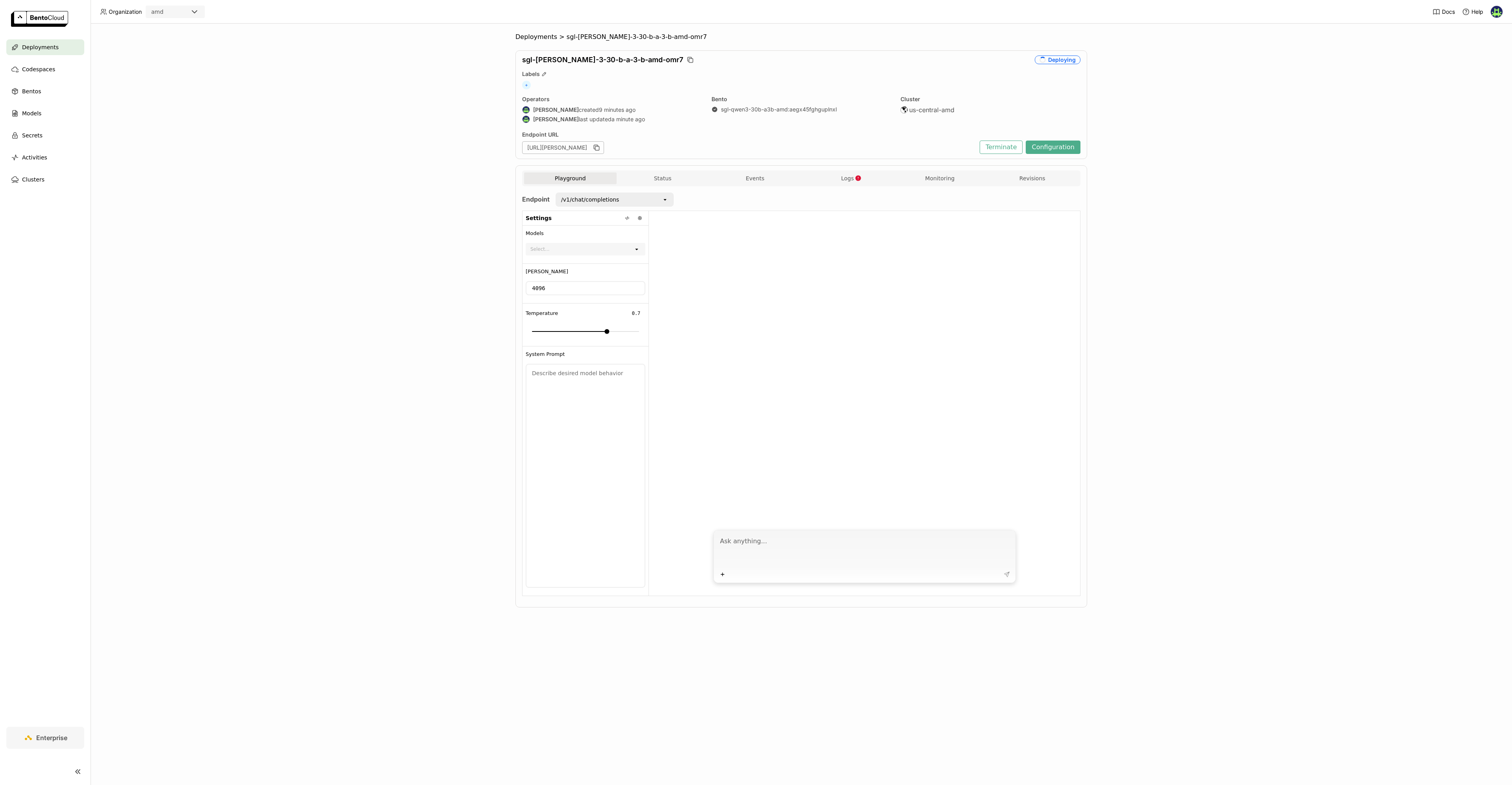
click at [29, 51] on span "Deployments" at bounding box center [41, 47] width 36 height 9
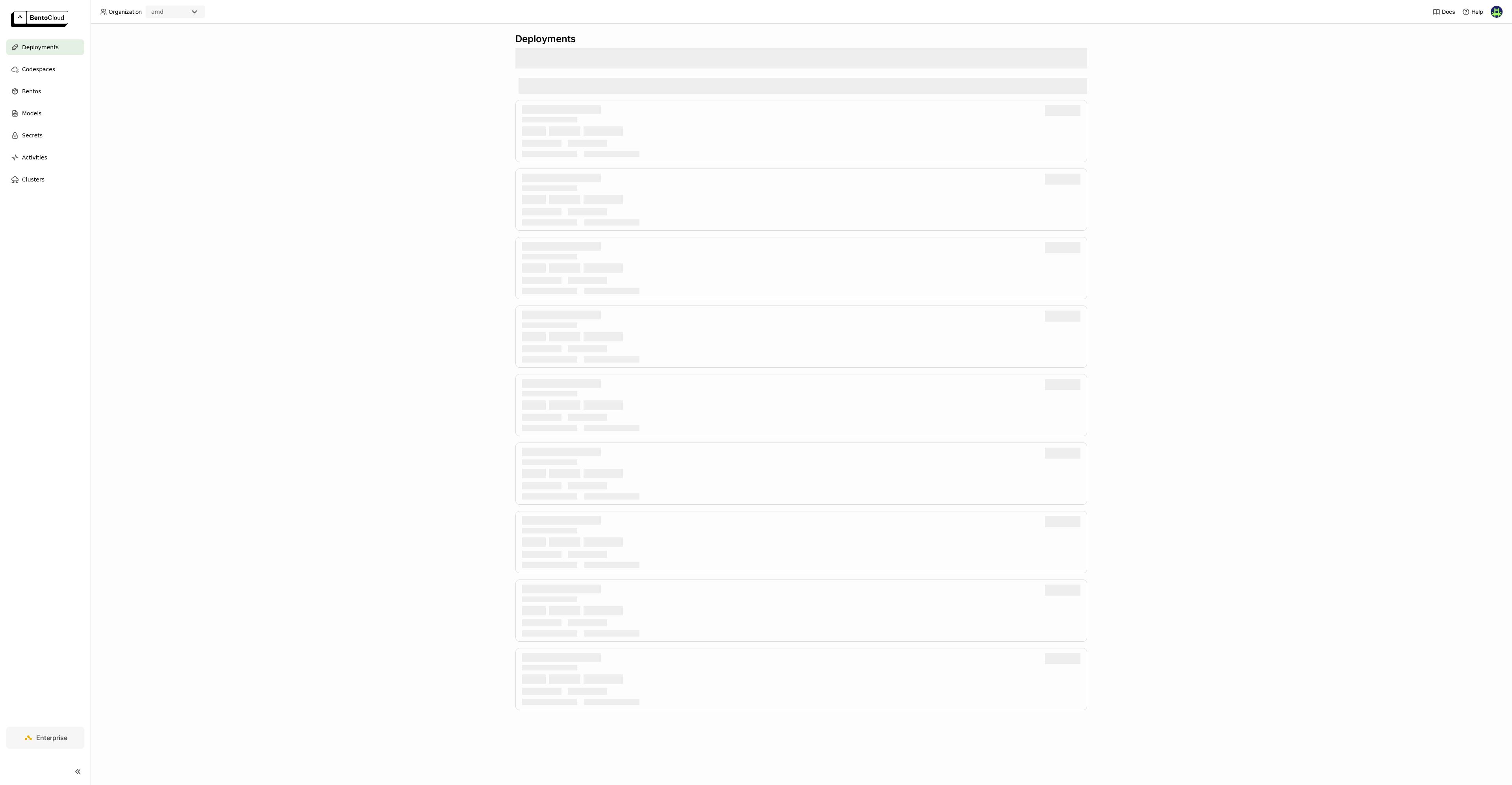
click at [29, 51] on span "Deployments" at bounding box center [41, 47] width 36 height 9
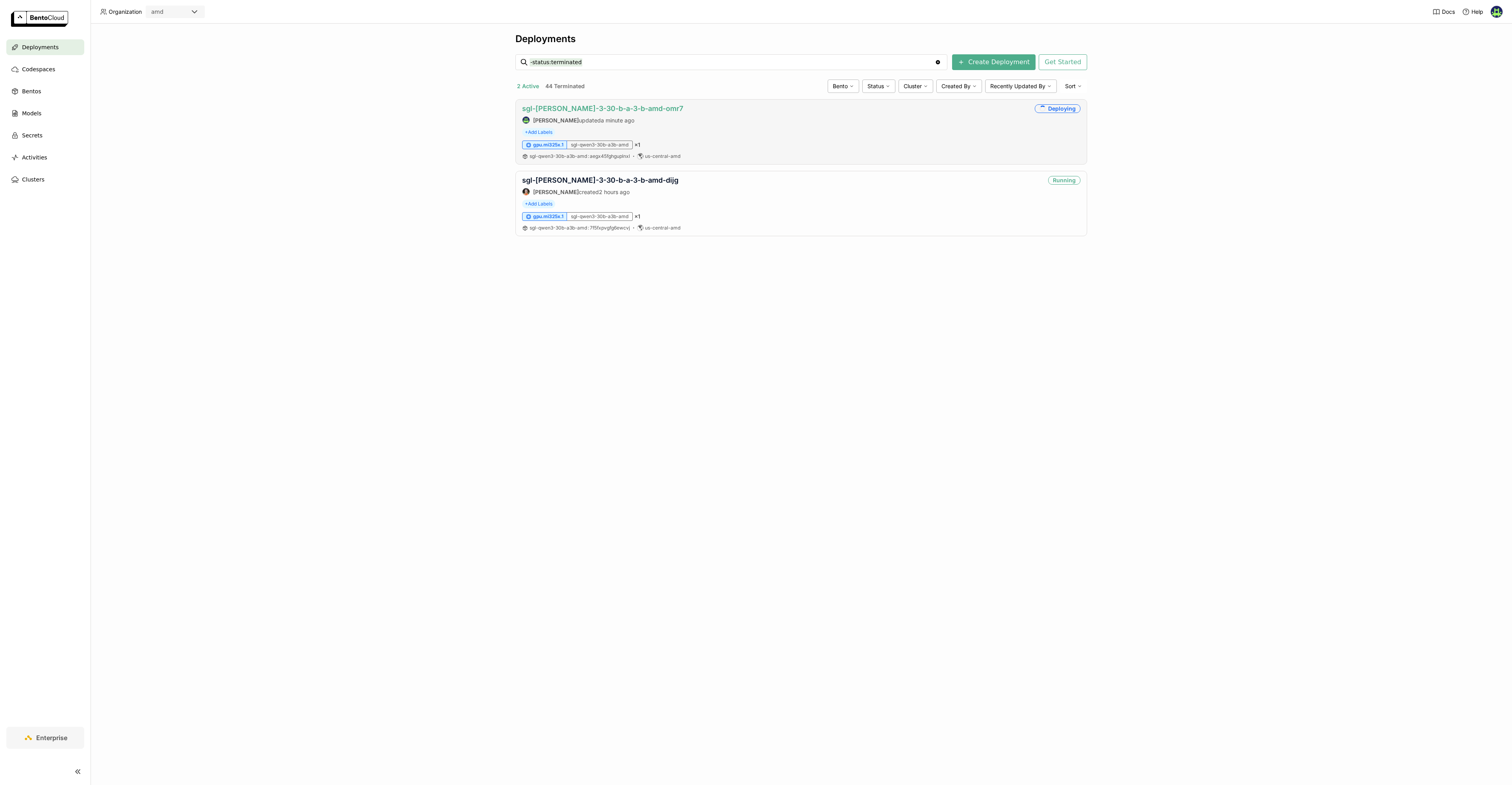
click at [619, 106] on link "sgl-[PERSON_NAME]-3-30-b-a-3-b-amd-omr7" at bounding box center [603, 109] width 161 height 8
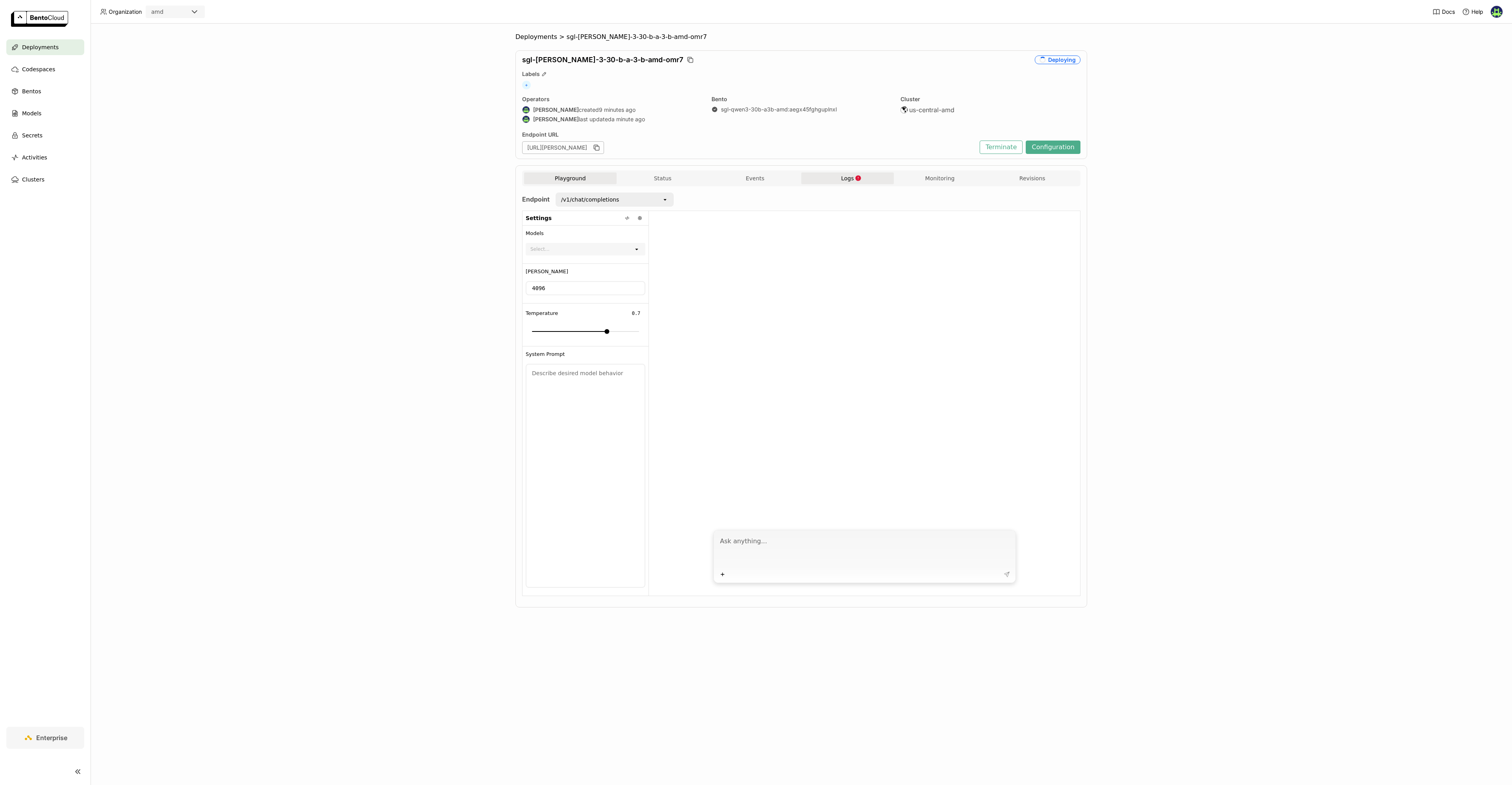
click at [864, 174] on button "Logs" at bounding box center [848, 178] width 93 height 12
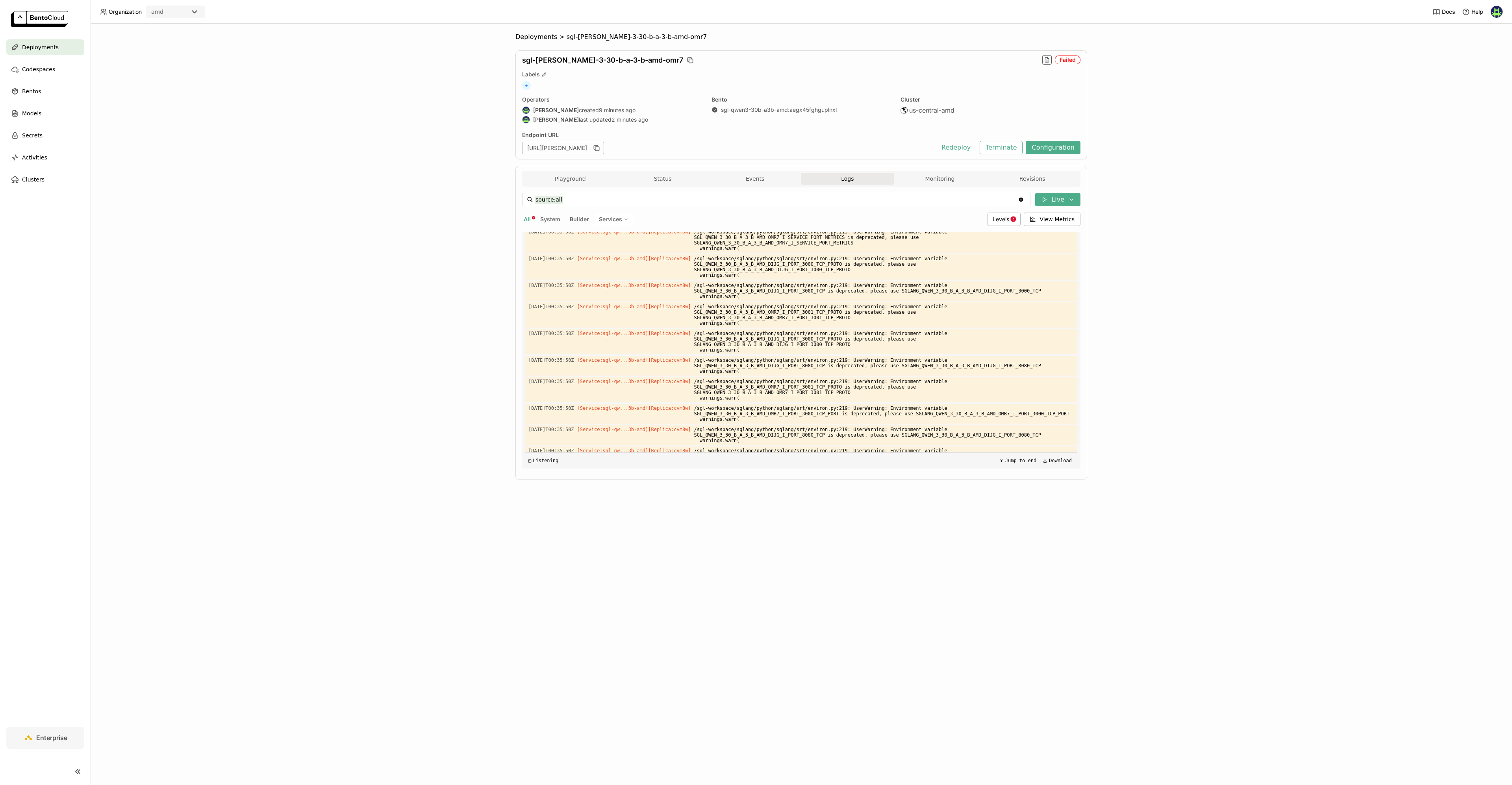
scroll to position [493, 0]
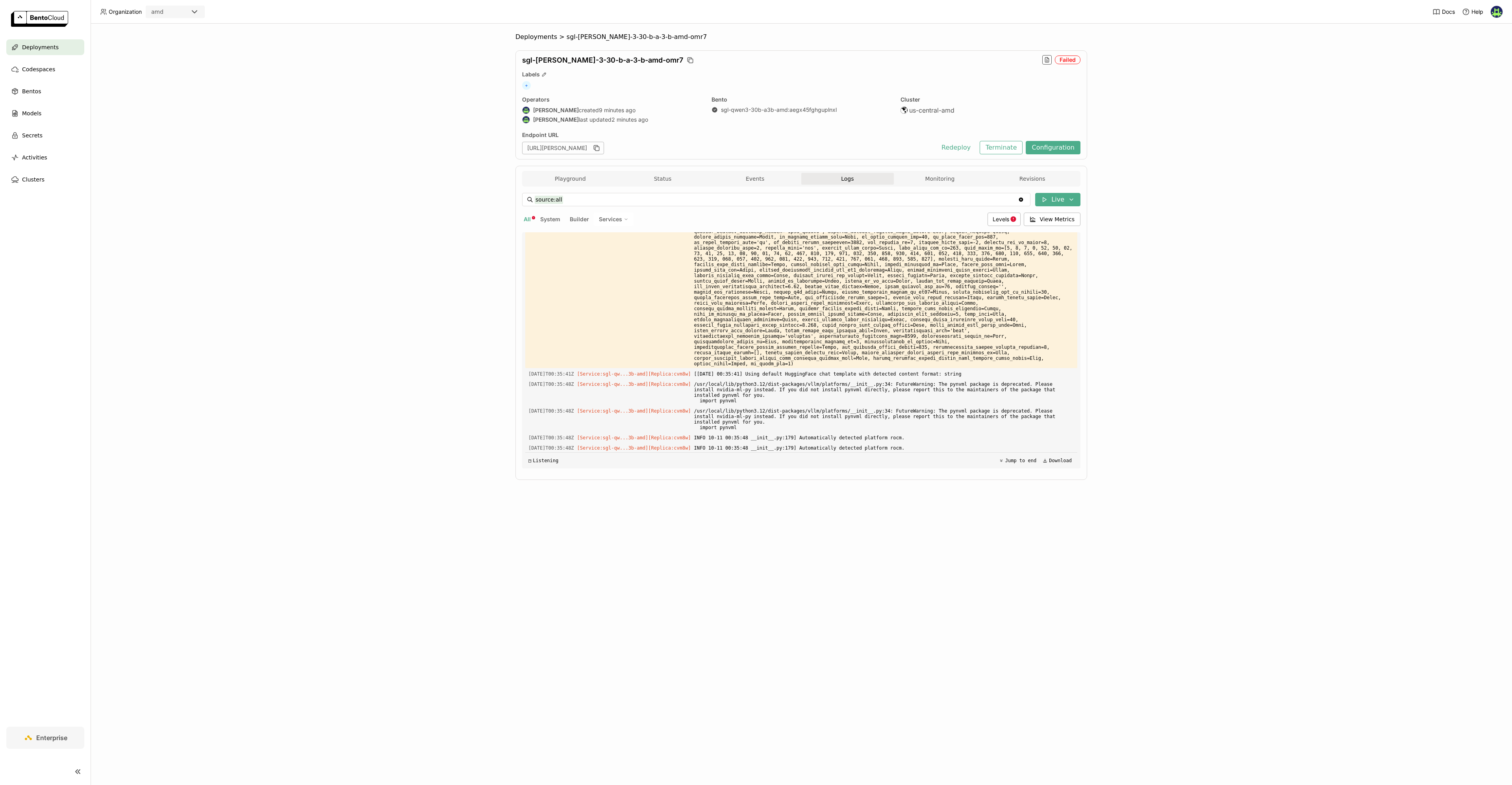
click at [314, 256] on div "Deployments > sgl-[PERSON_NAME]-3-30-b-a-3-b-amd-omr7 sgl-[PERSON_NAME]-3-30-b-…" at bounding box center [801, 404] width 1422 height 761
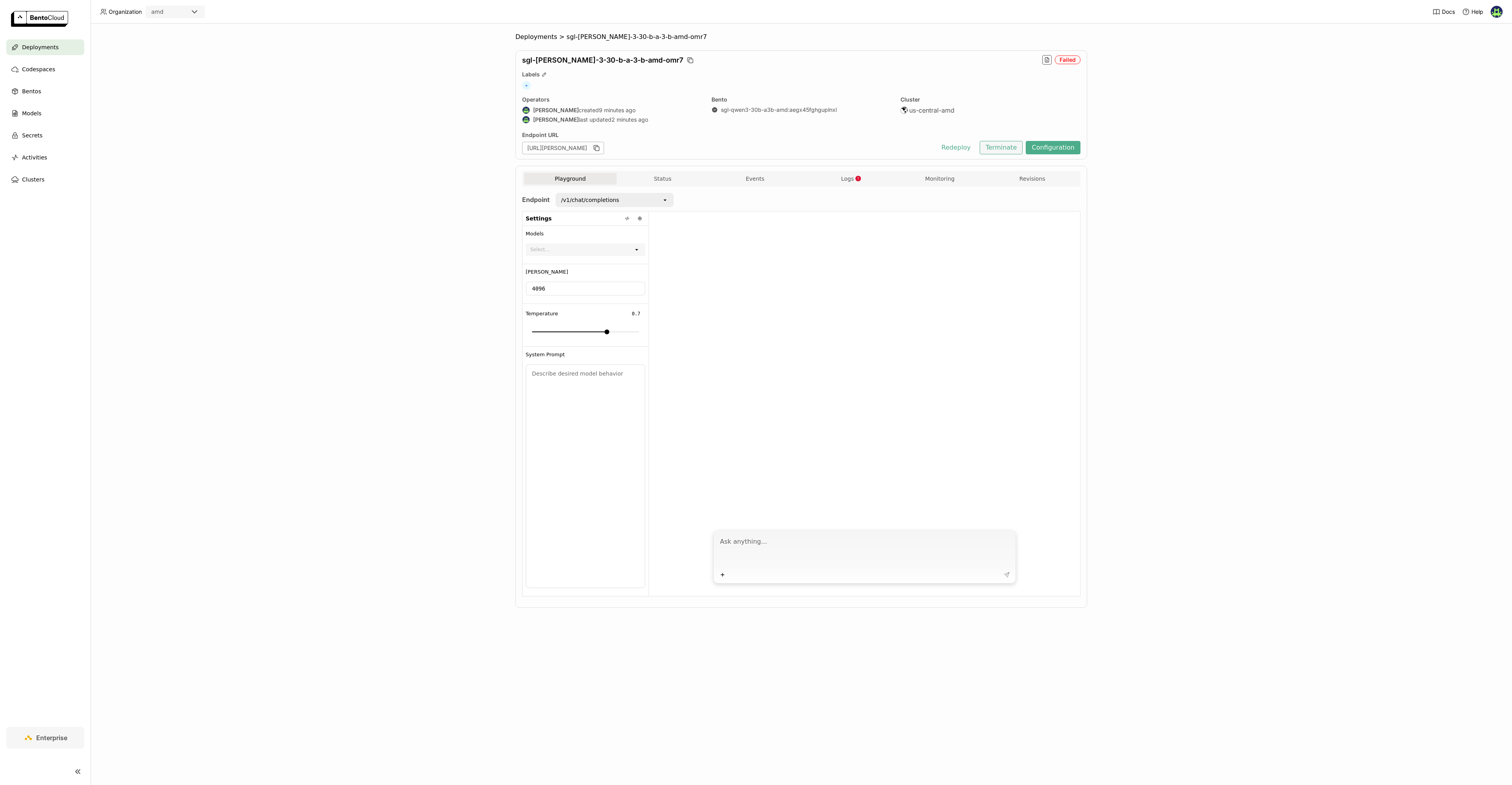
click at [997, 149] on button "Terminate" at bounding box center [1001, 147] width 43 height 13
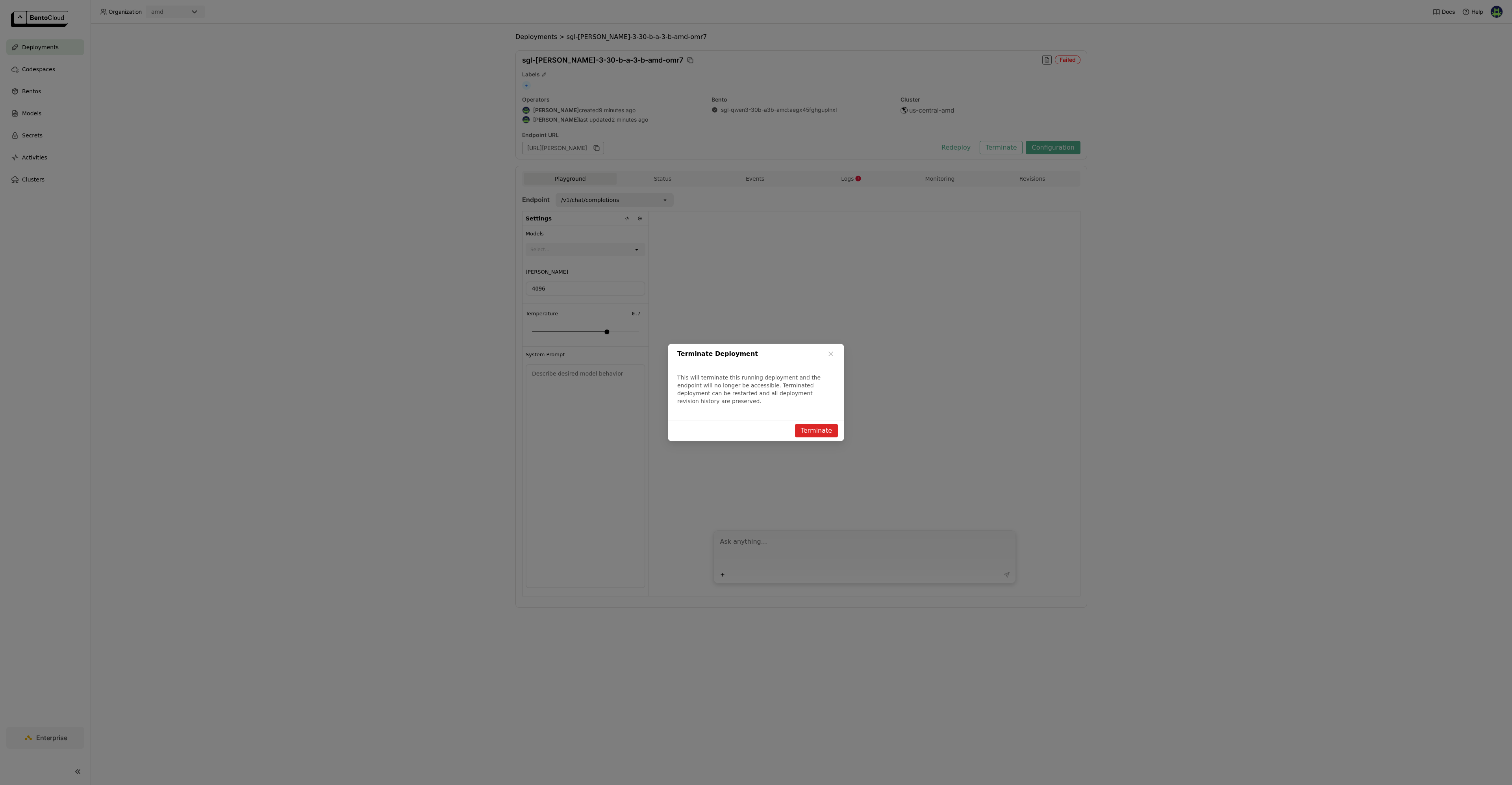
drag, startPoint x: 818, startPoint y: 427, endPoint x: 817, endPoint y: 421, distance: 6.1
click at [818, 427] on button "Terminate" at bounding box center [816, 430] width 43 height 13
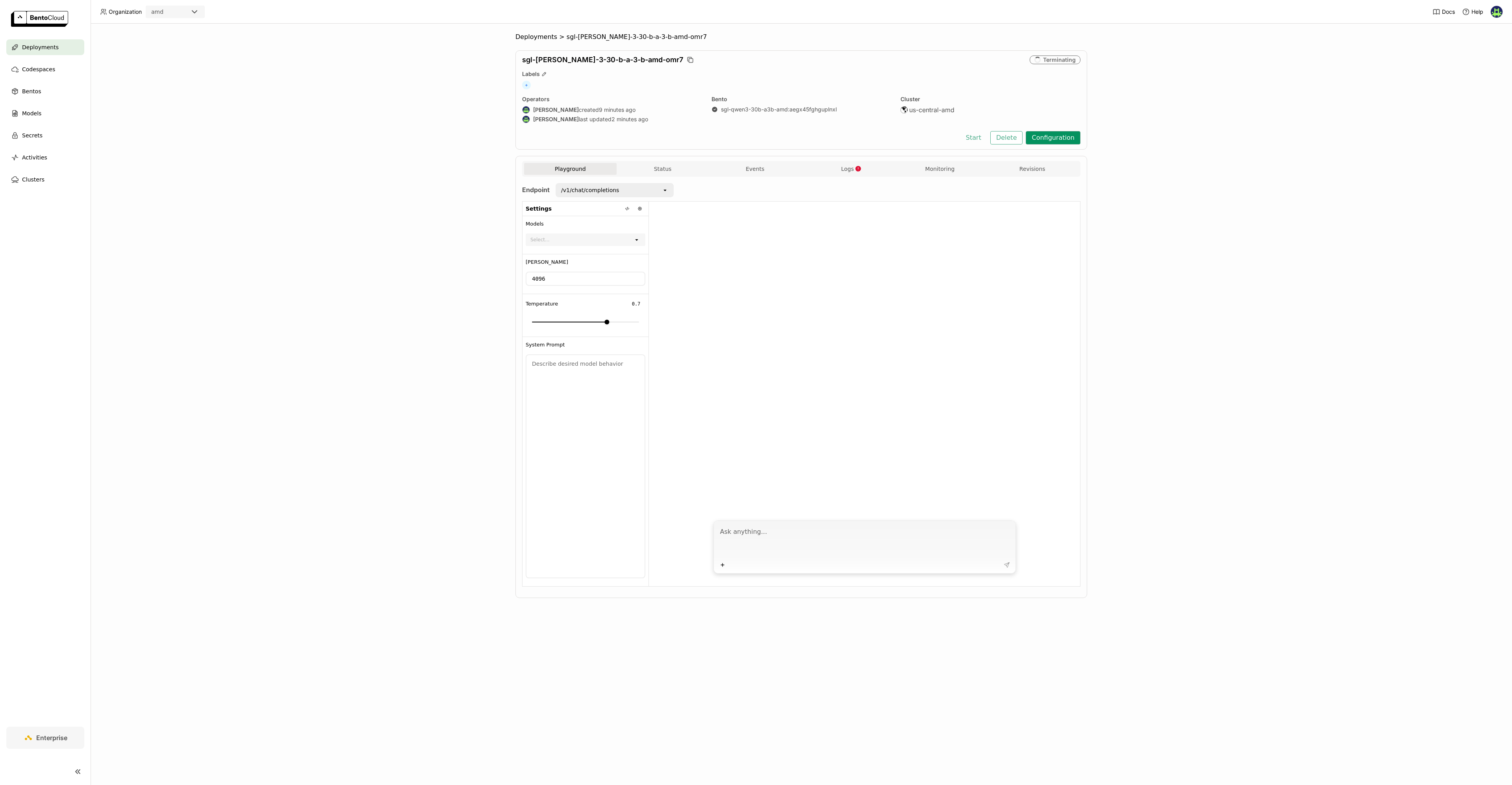
click at [1051, 137] on button "Configuration" at bounding box center [1053, 137] width 55 height 13
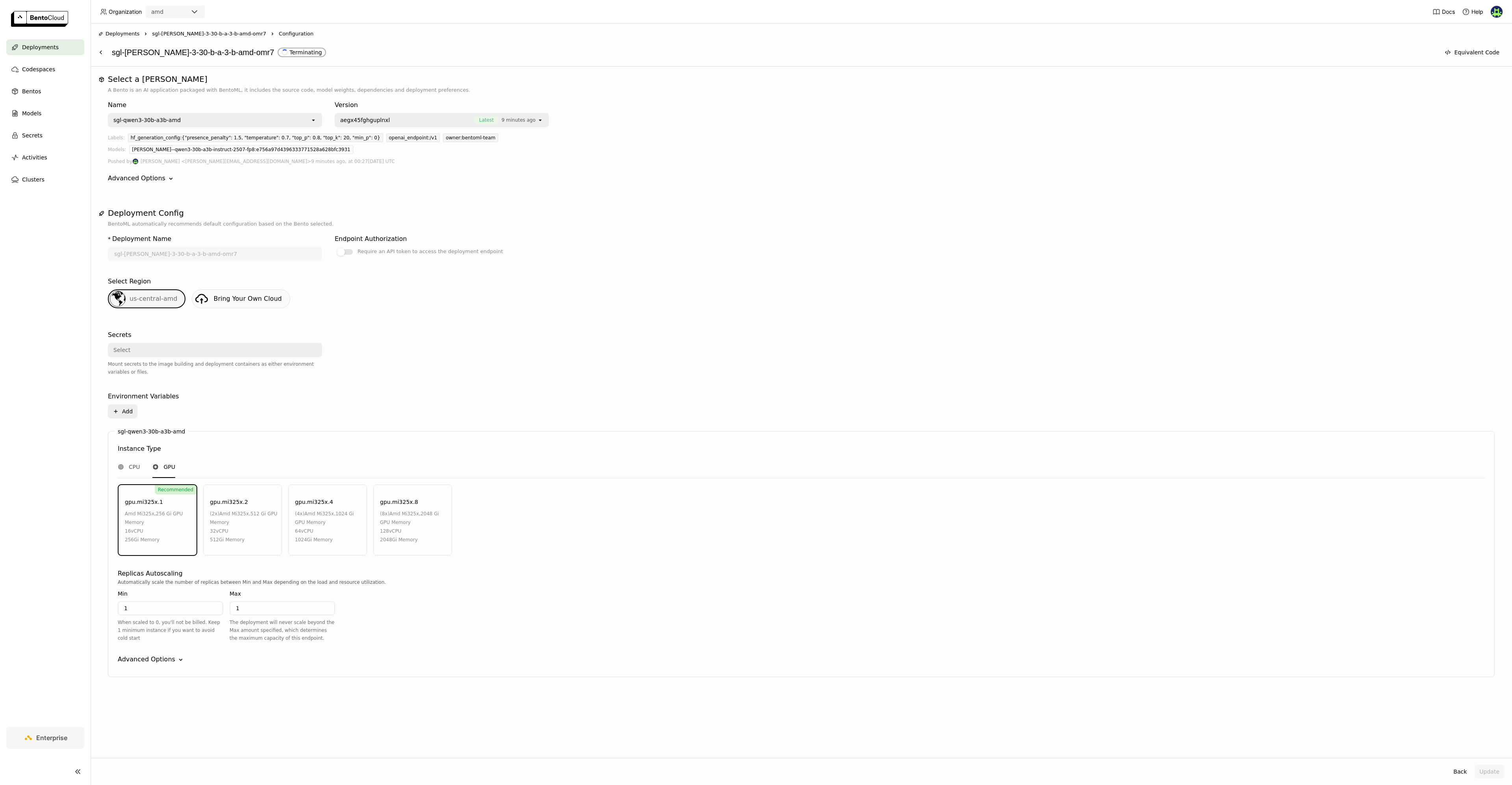
click at [235, 515] on span "amd mi325x" at bounding box center [234, 513] width 29 height 5
drag, startPoint x: 624, startPoint y: 234, endPoint x: 619, endPoint y: 240, distance: 7.8
click at [624, 235] on div "* Deployment Name sgl-[PERSON_NAME]-3-30-b-a-3-b-amd-omr7 Endpoint Authorizatio…" at bounding box center [801, 458] width 1387 height 461
drag, startPoint x: 1486, startPoint y: 770, endPoint x: 1345, endPoint y: 698, distance: 158.3
click at [1486, 770] on button "Update" at bounding box center [1489, 772] width 29 height 14
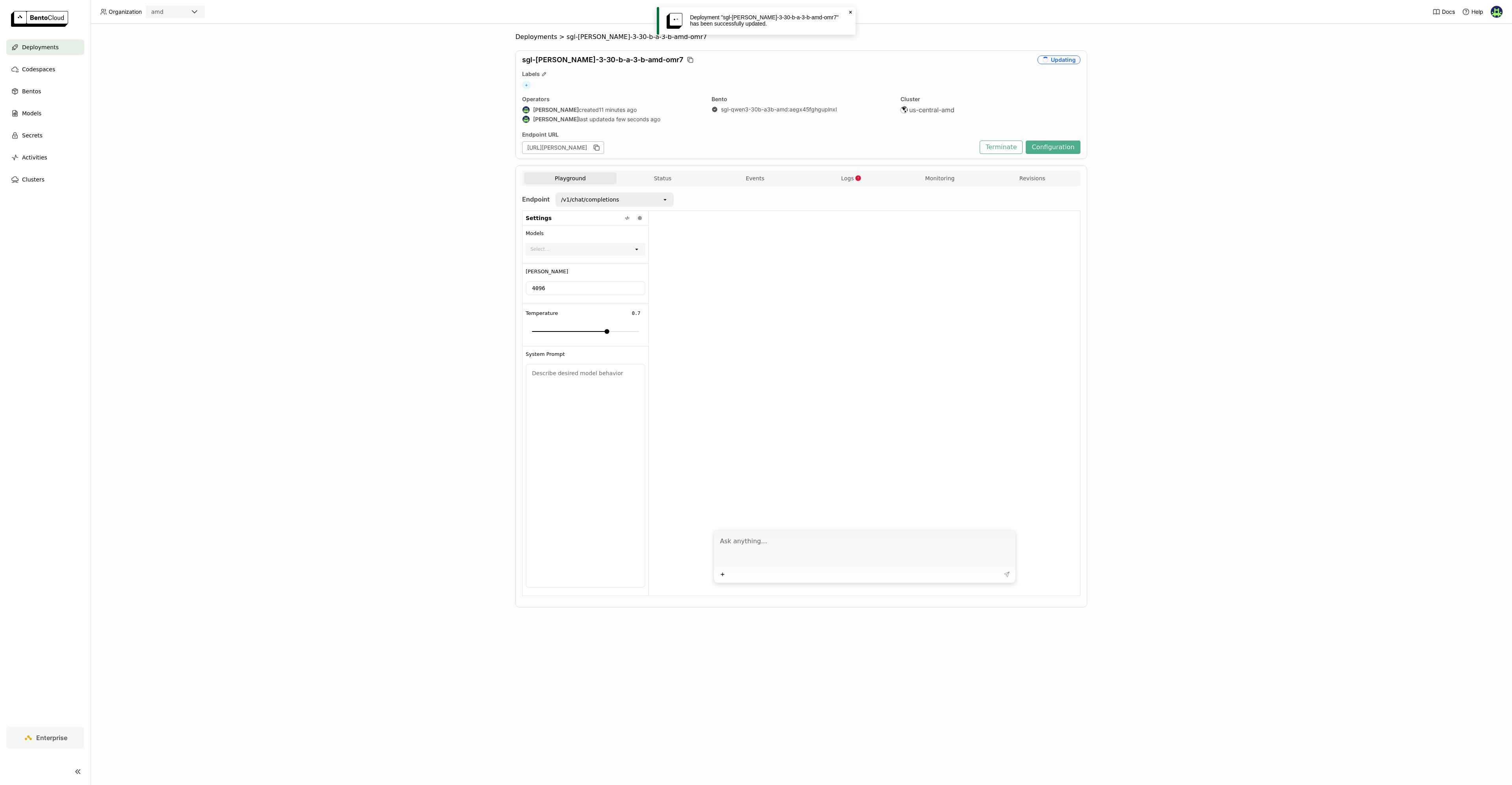
drag, startPoint x: 926, startPoint y: 149, endPoint x: 922, endPoint y: 147, distance: 4.5
click at [926, 149] on div "[URL][PERSON_NAME]" at bounding box center [749, 147] width 454 height 12
click at [34, 53] on div "Deployments" at bounding box center [45, 47] width 78 height 16
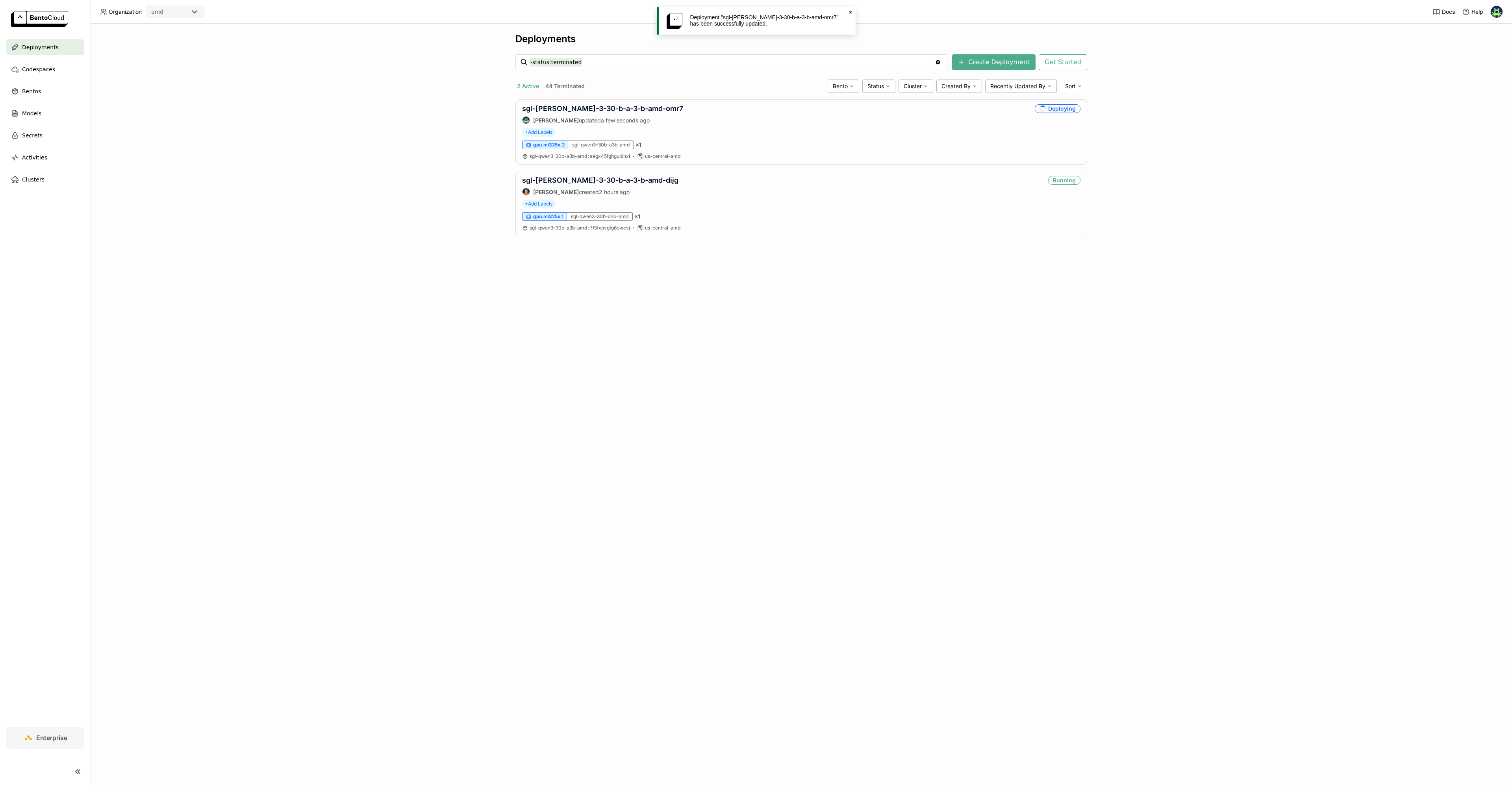
click at [852, 11] on icon "Close" at bounding box center [851, 12] width 6 height 6
click at [609, 110] on link "sgl-[PERSON_NAME]-3-30-b-a-3-b-amd-omr7" at bounding box center [603, 109] width 161 height 8
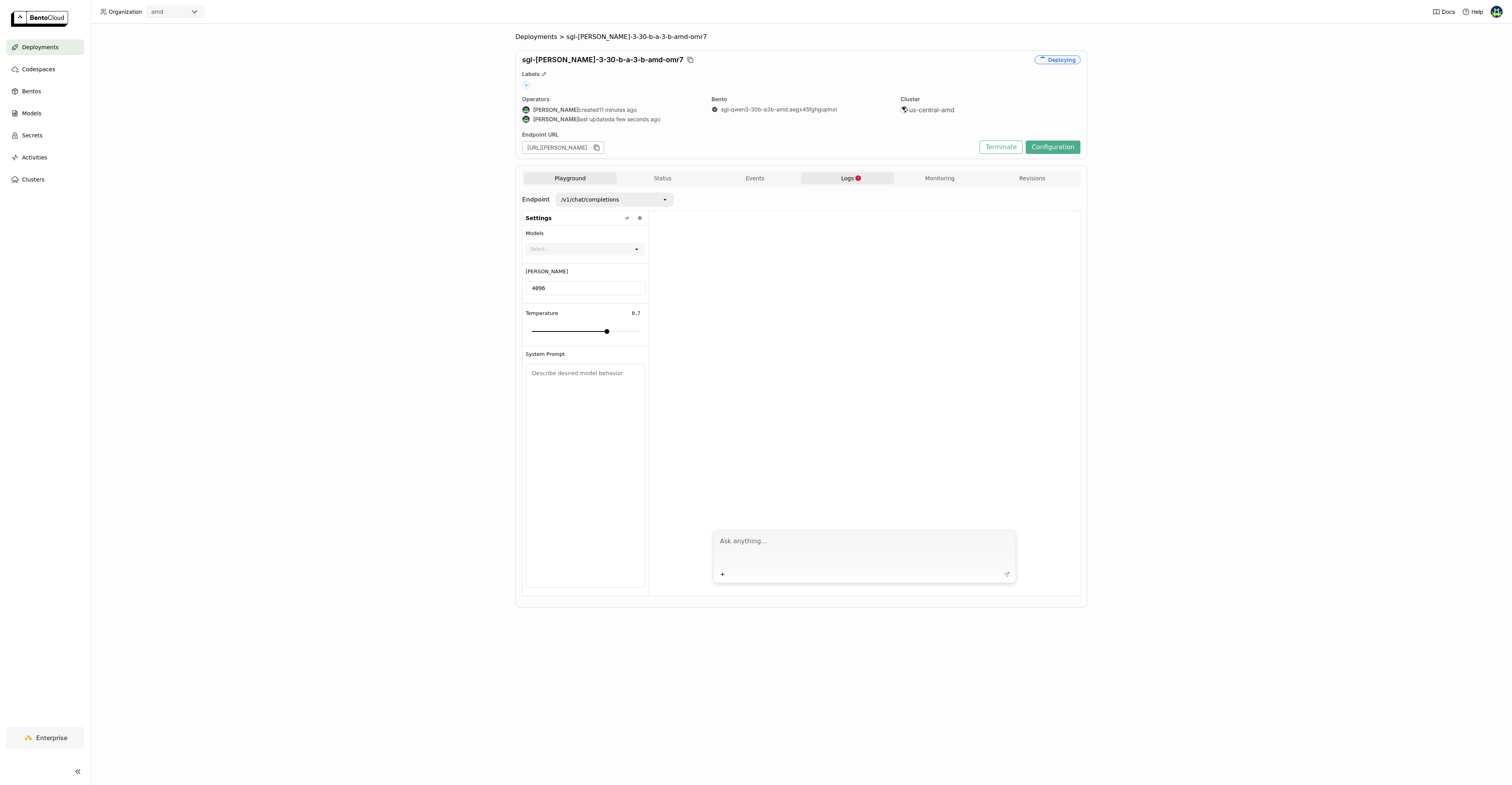
click at [845, 184] on button "Logs" at bounding box center [848, 178] width 93 height 12
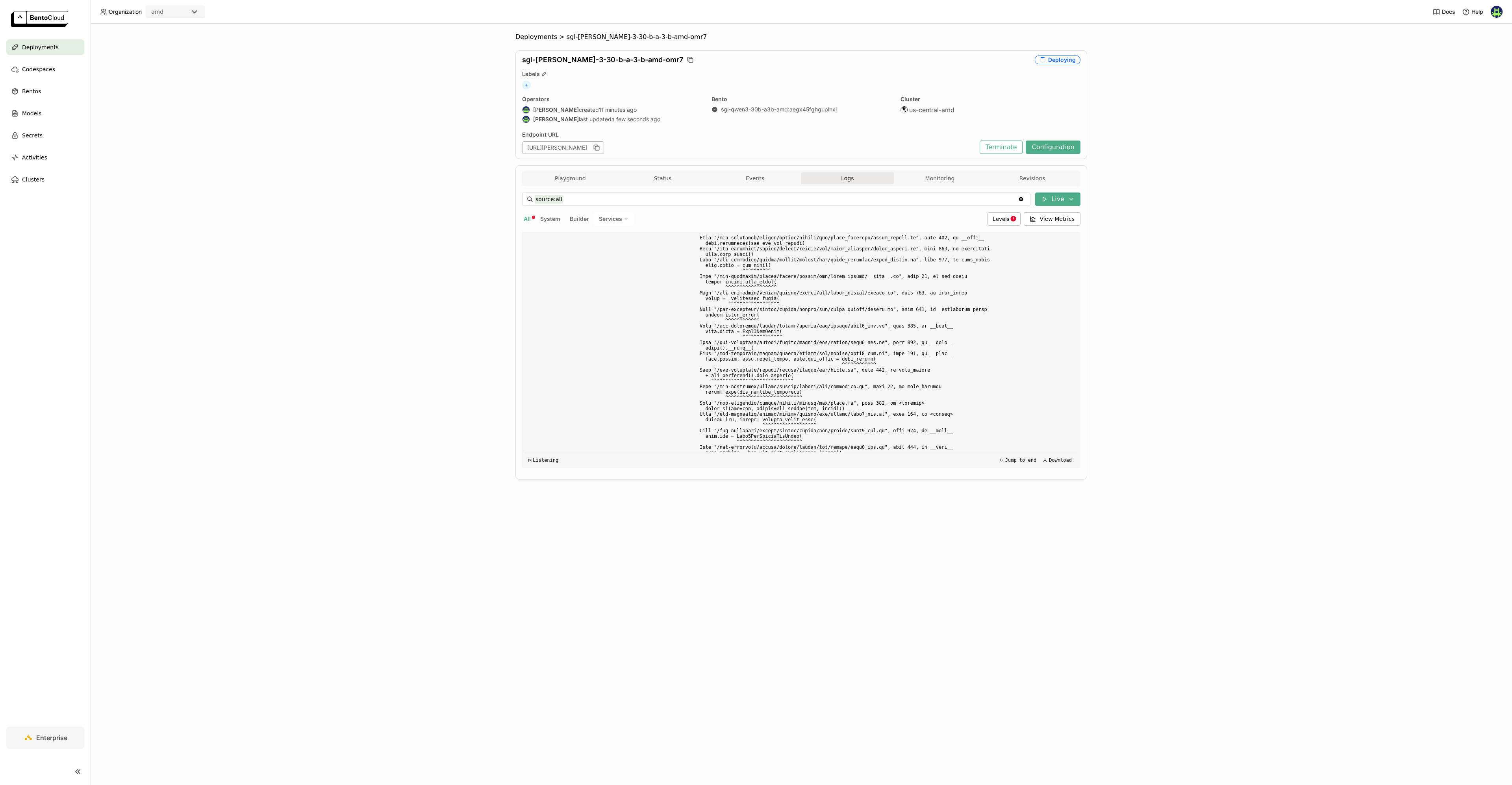
scroll to position [1944, 0]
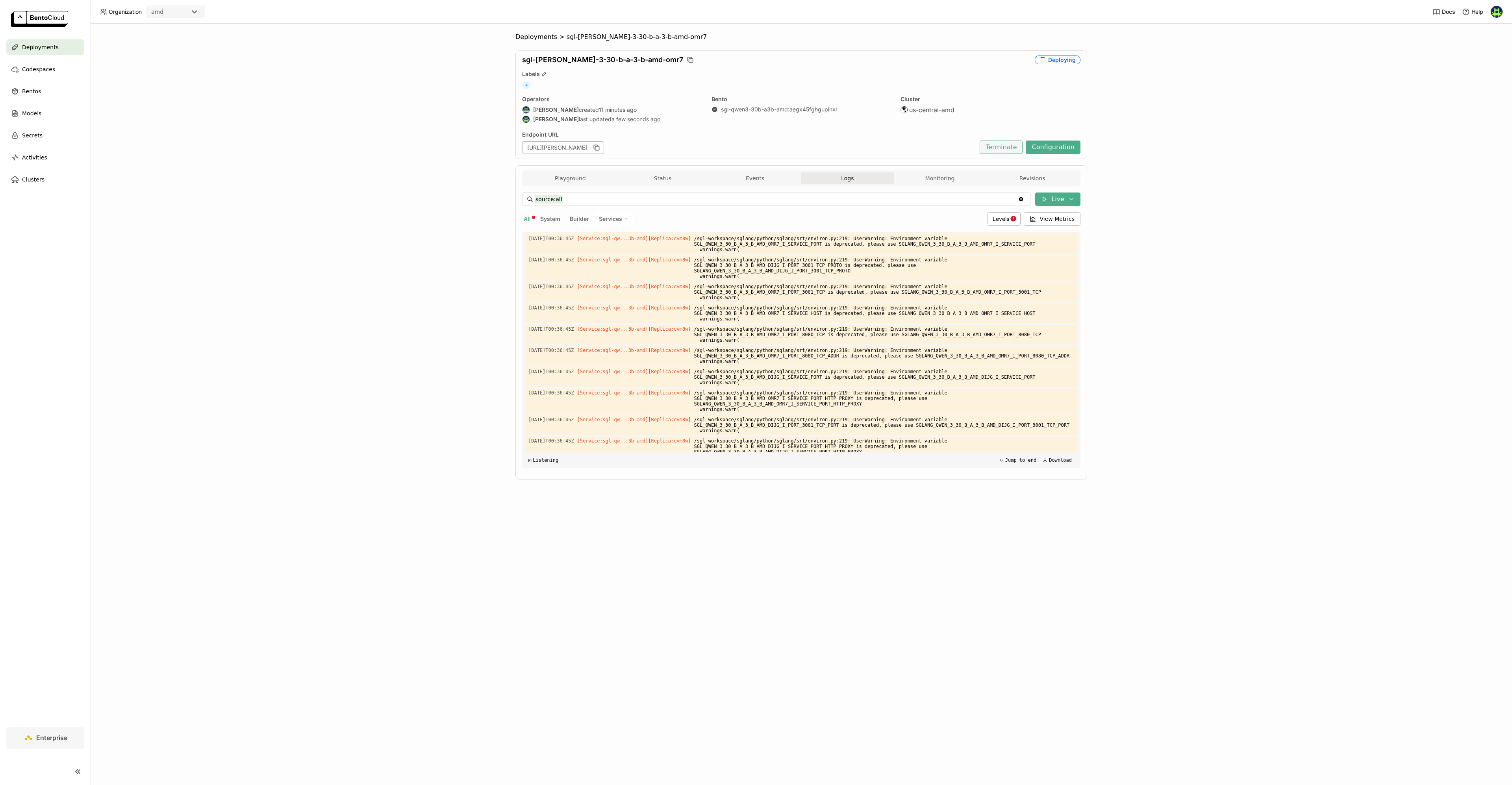
click at [1020, 143] on button "Terminate" at bounding box center [1001, 147] width 43 height 13
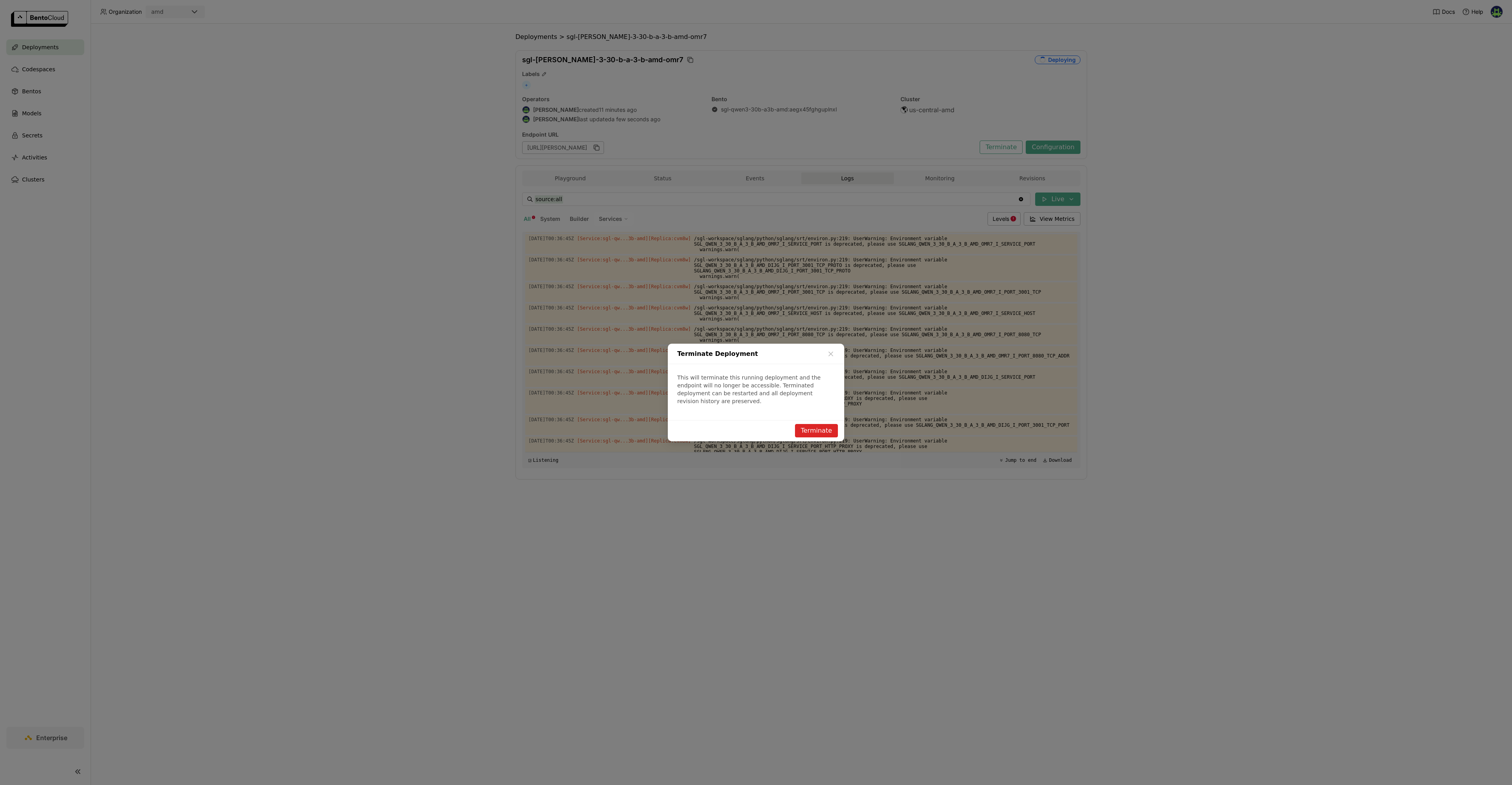
click at [808, 431] on button "Terminate" at bounding box center [816, 430] width 43 height 13
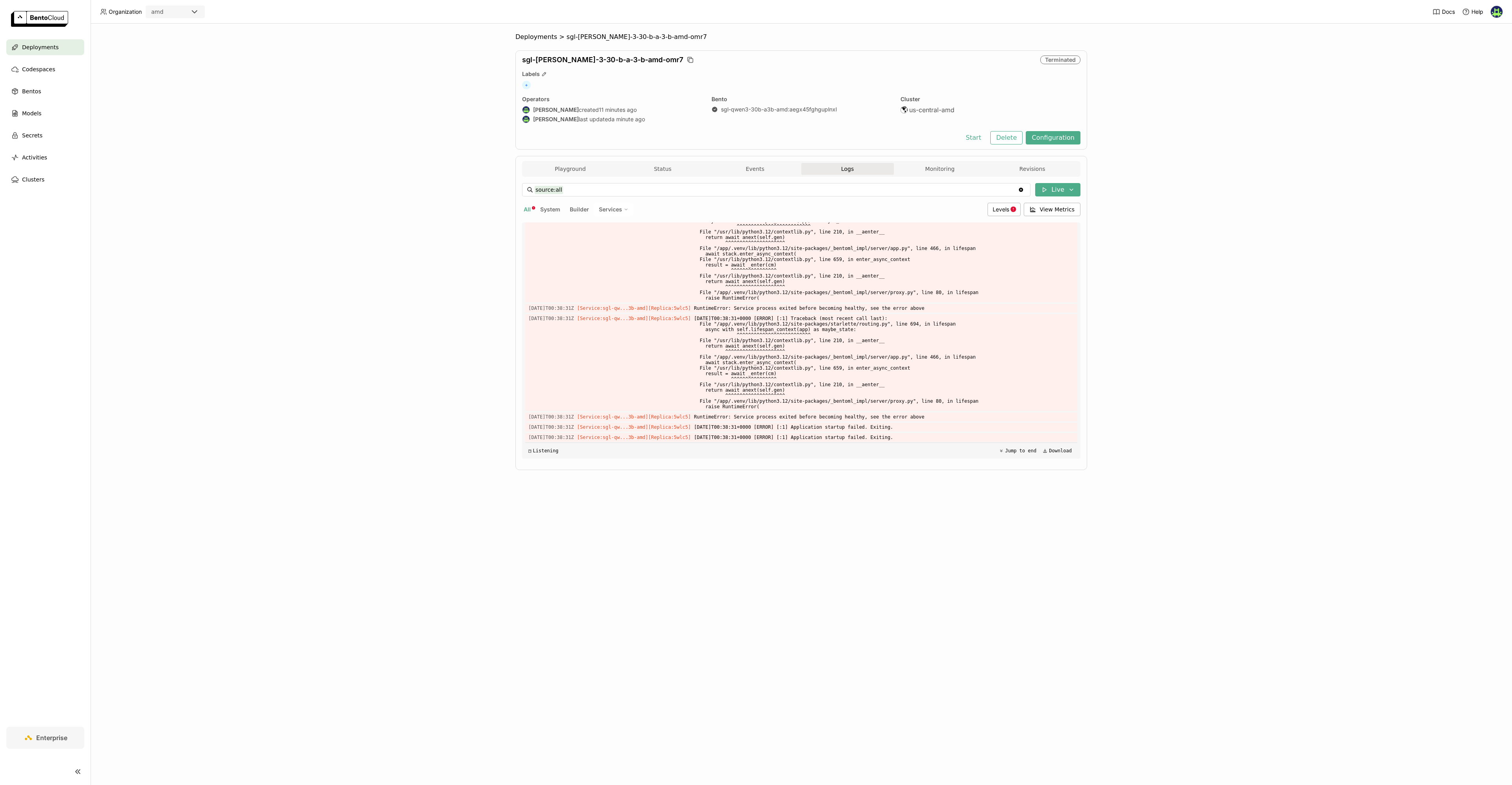
scroll to position [2803, 0]
